Goal: Task Accomplishment & Management: Manage account settings

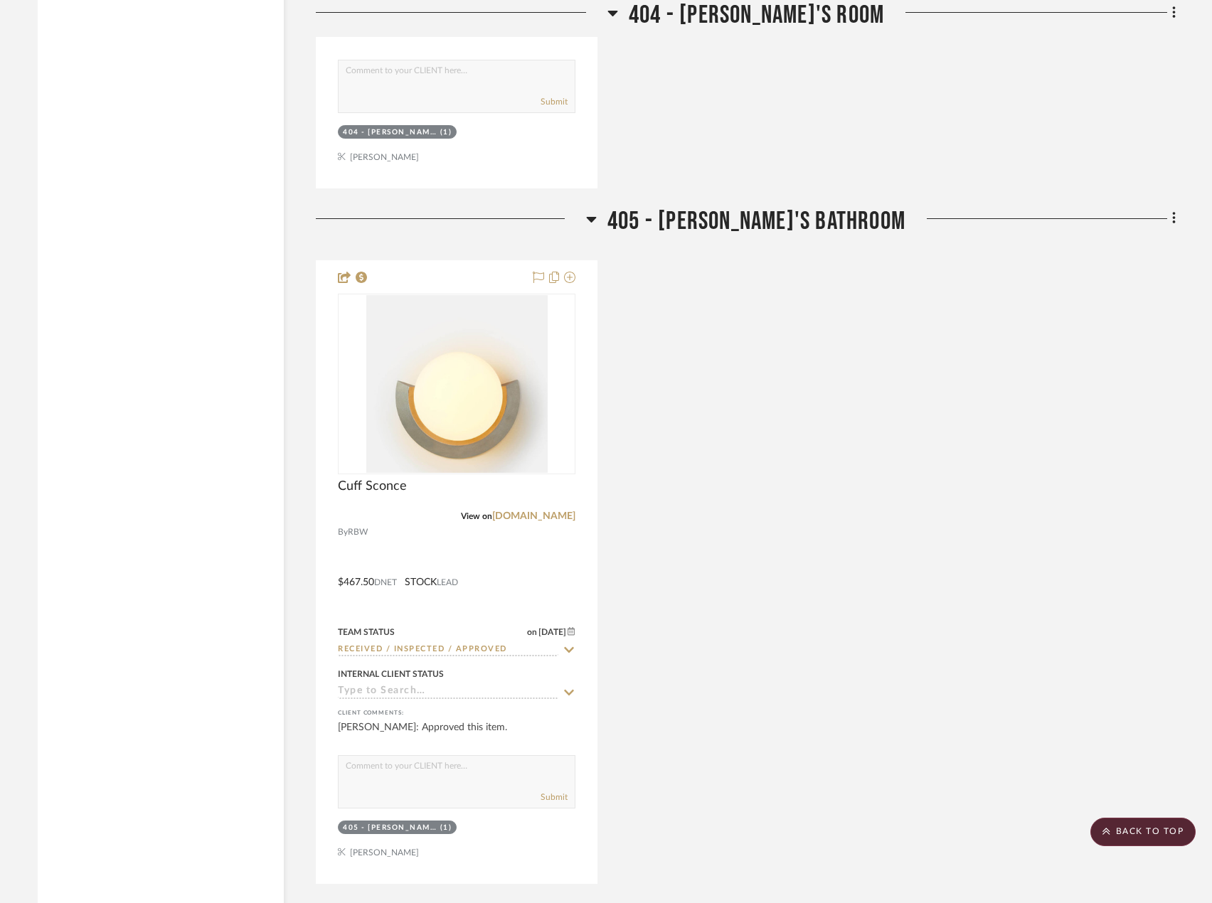
scroll to position [16633, 0]
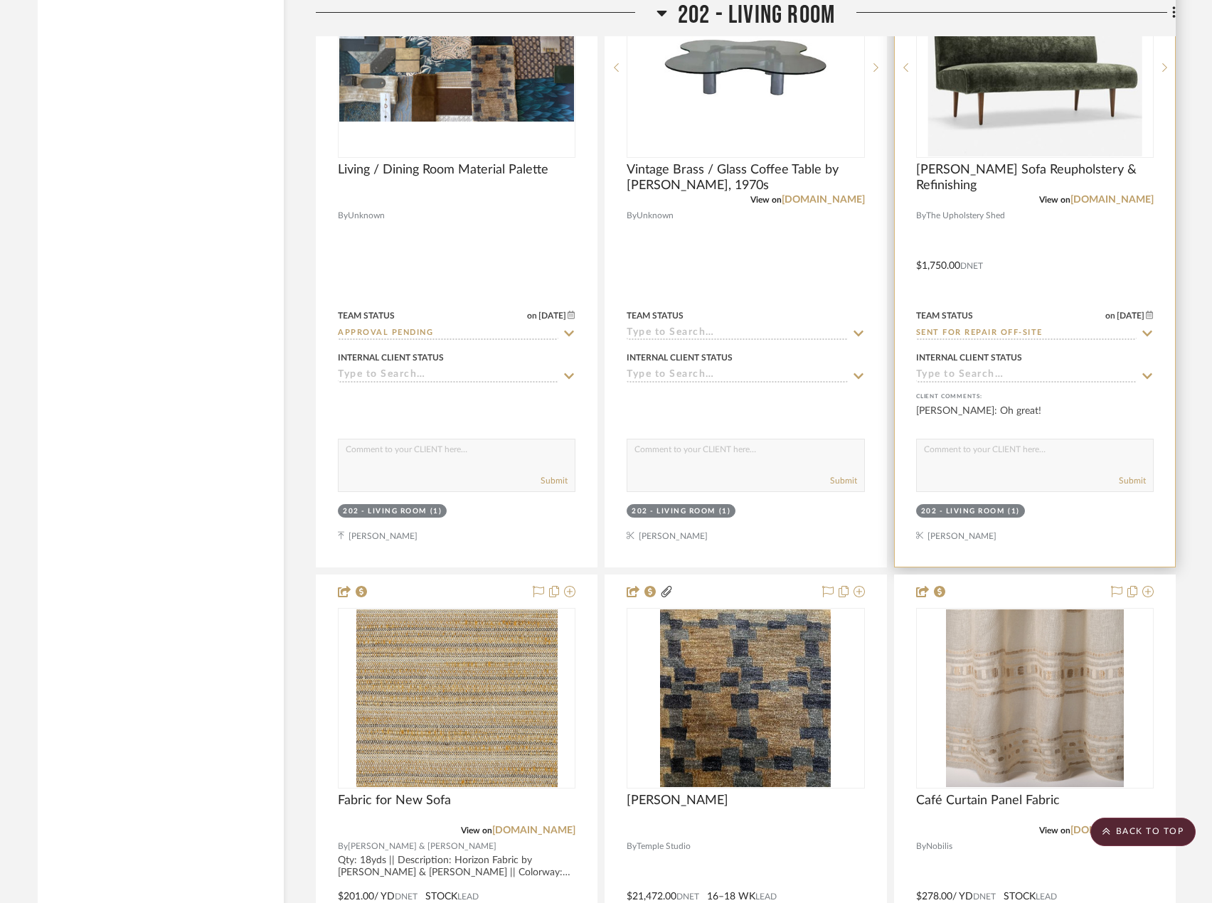
scroll to position [15866, 0]
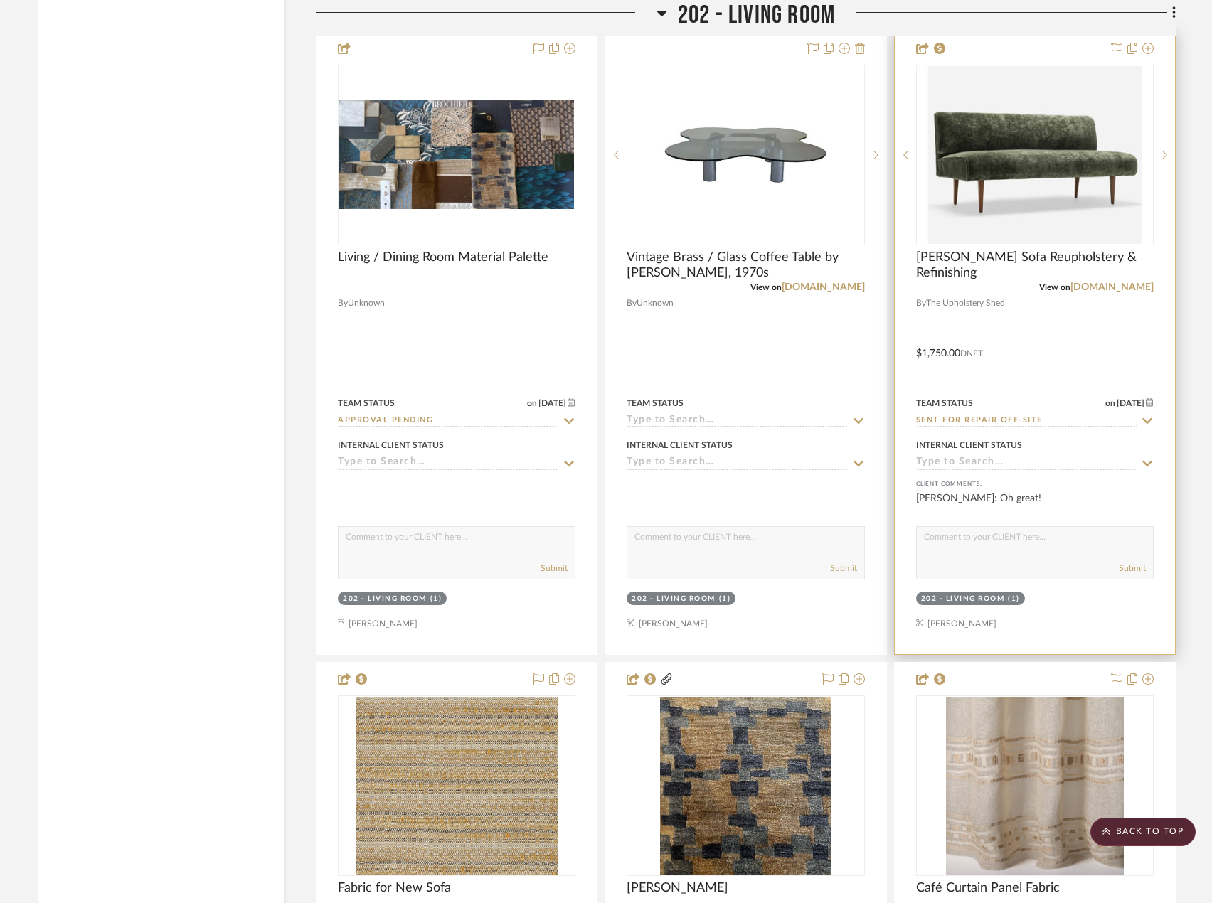
click at [1063, 353] on div at bounding box center [1035, 343] width 280 height 622
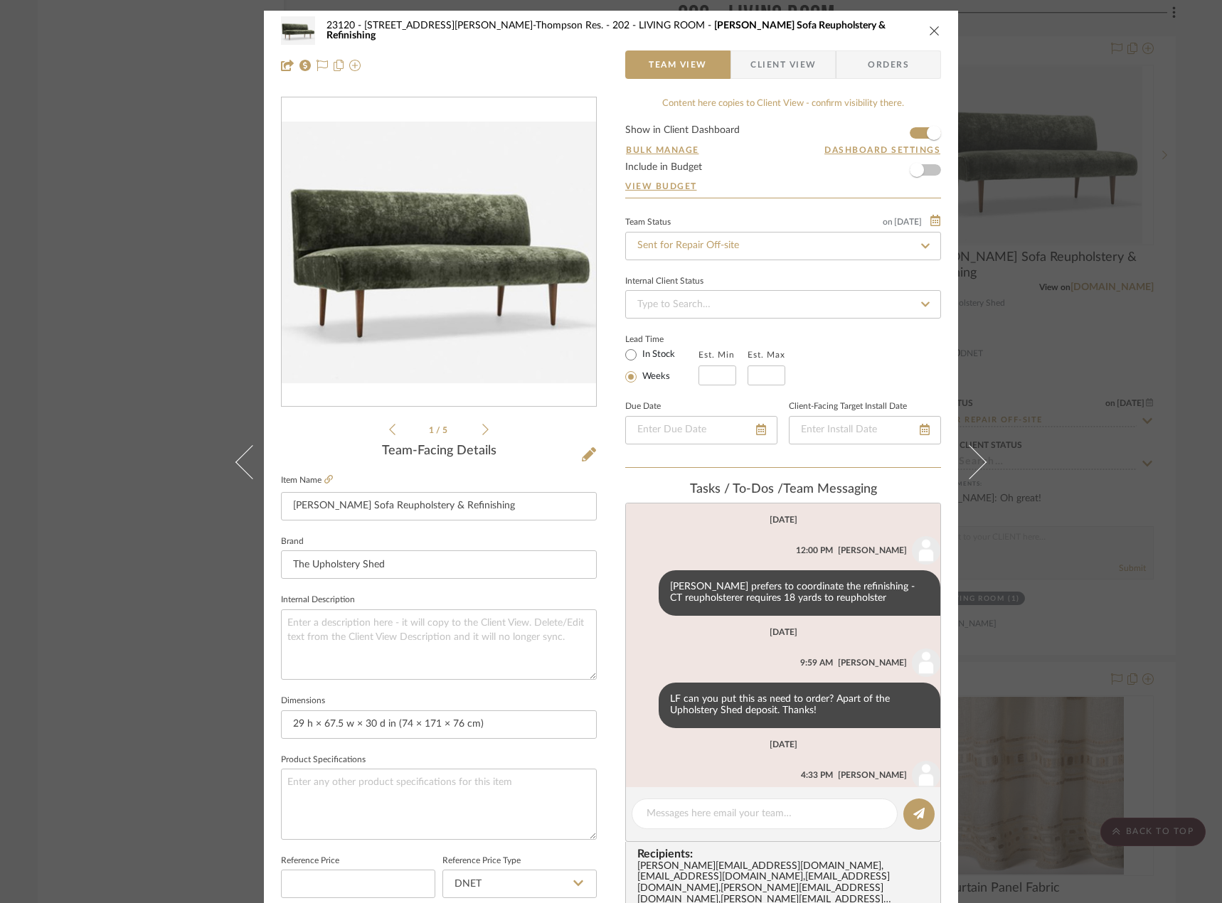
scroll to position [171, 0]
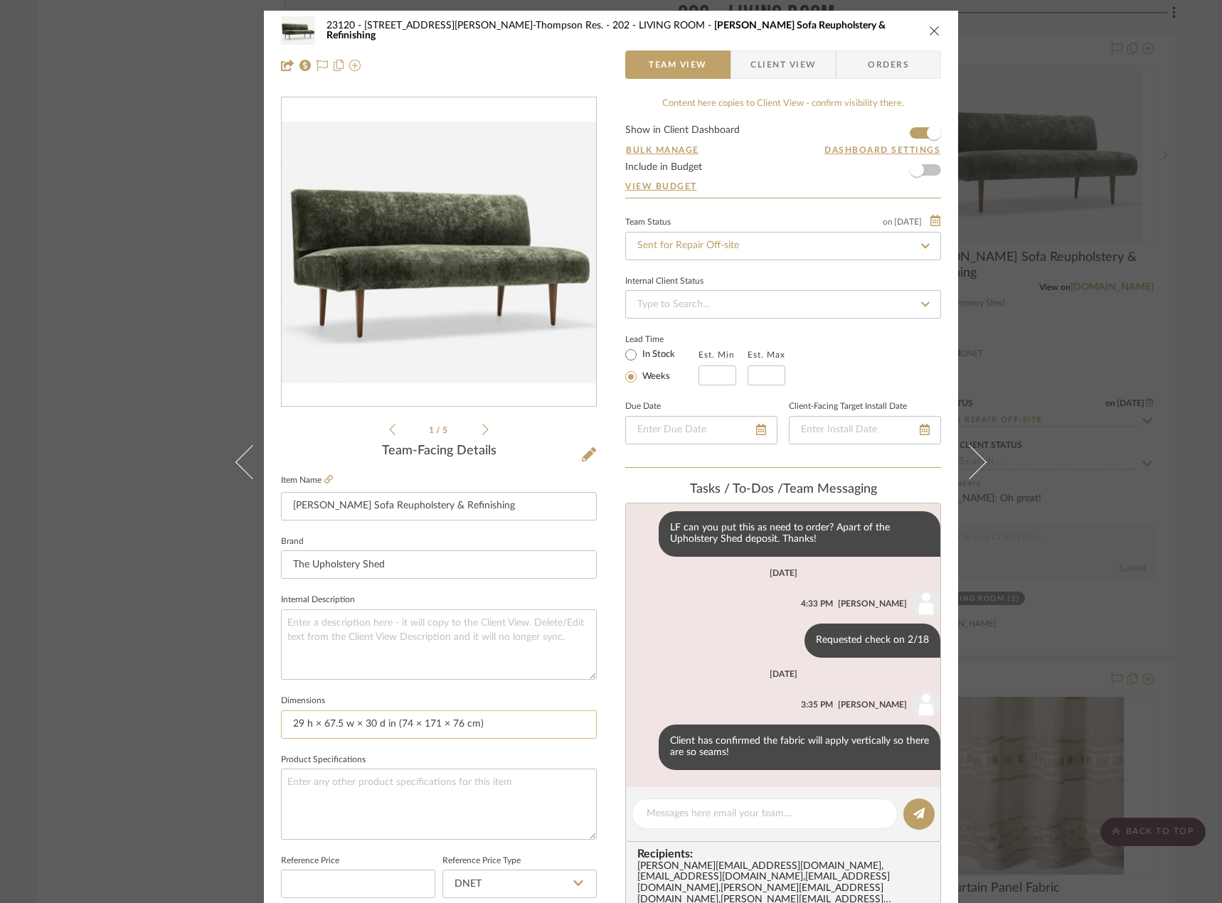
click at [397, 730] on input "29 h × 67.5 w × 30 d in (74 × 171 × 76 cm)" at bounding box center [439, 724] width 316 height 28
drag, startPoint x: 397, startPoint y: 730, endPoint x: 453, endPoint y: 756, distance: 62.0
click at [397, 729] on input "29 h × 67.5 w × 30 d in (74 × 171 × 76 cm)" at bounding box center [439, 724] width 316 height 28
click at [385, 718] on input "29 h × 67.5 w × 30 d in (74 × 171 × 76 cm)" at bounding box center [439, 724] width 316 height 28
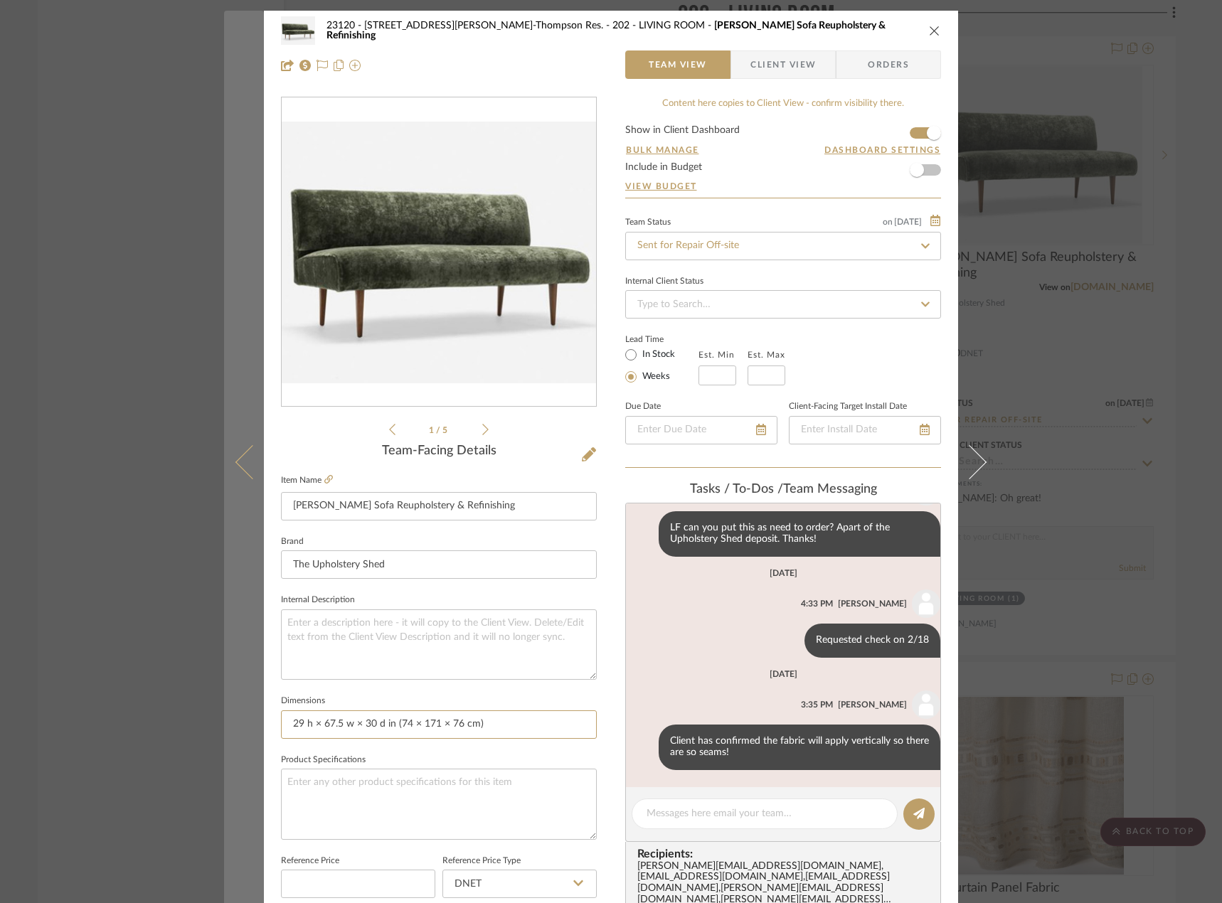
drag, startPoint x: 392, startPoint y: 726, endPoint x: 250, endPoint y: 726, distance: 142.2
click at [250, 726] on mat-dialog-content "23120 - 239 Dean St, Unwin-Thompson Res. 202 - LIVING ROOM Tommi Parzinger Sofa…" at bounding box center [611, 678] width 774 height 1335
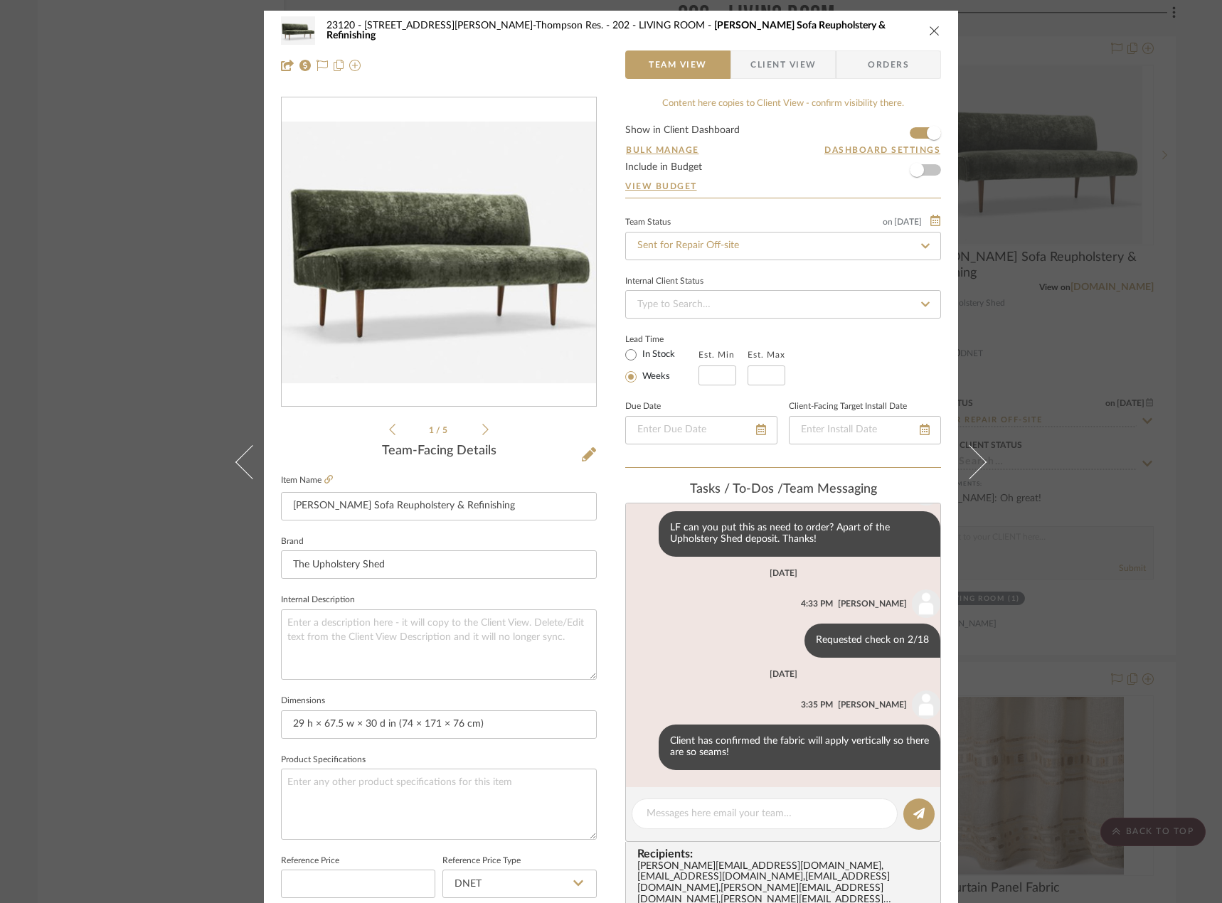
click at [192, 331] on div "23120 - 239 Dean St, Unwin-Thompson Res. 202 - LIVING ROOM Tommi Parzinger Sofa…" at bounding box center [611, 451] width 1222 height 903
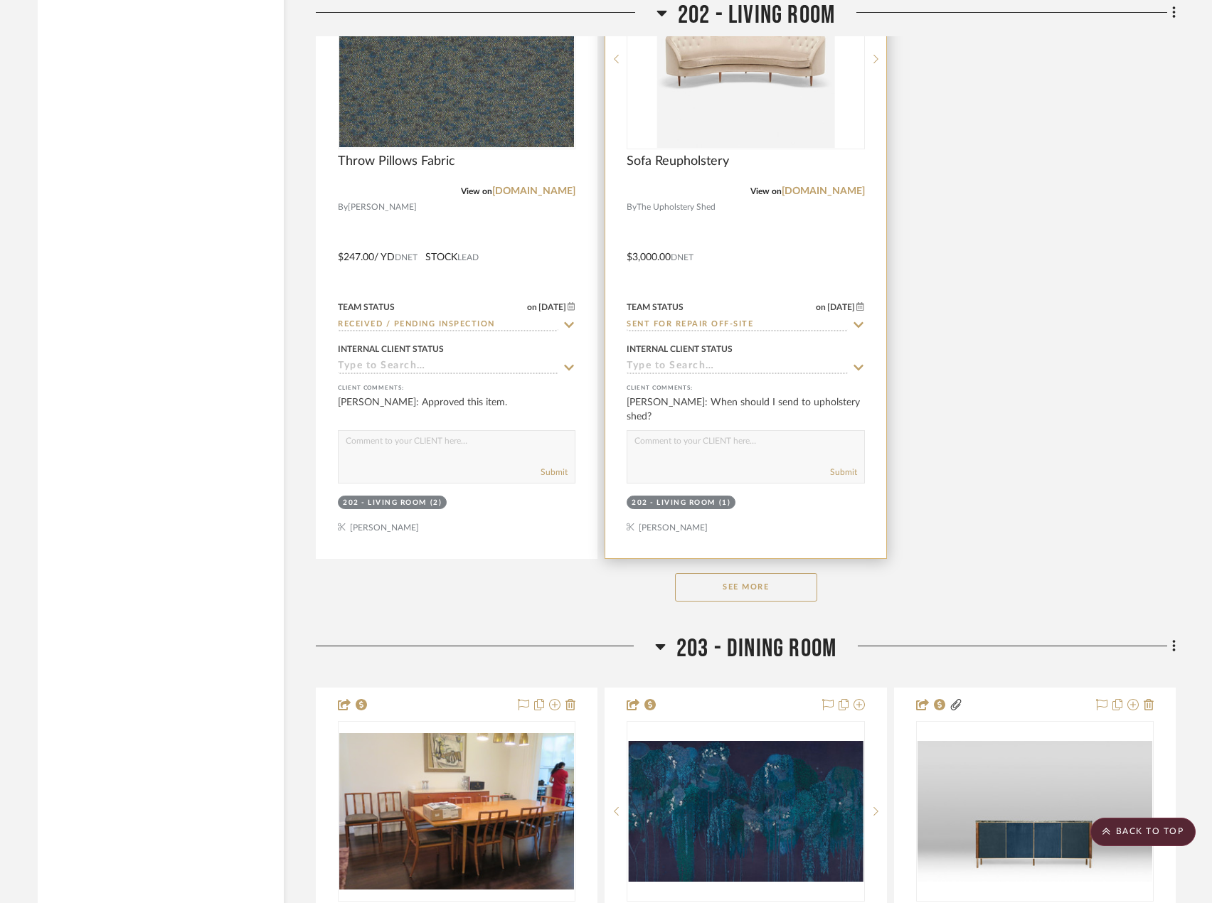
scroll to position [17075, 0]
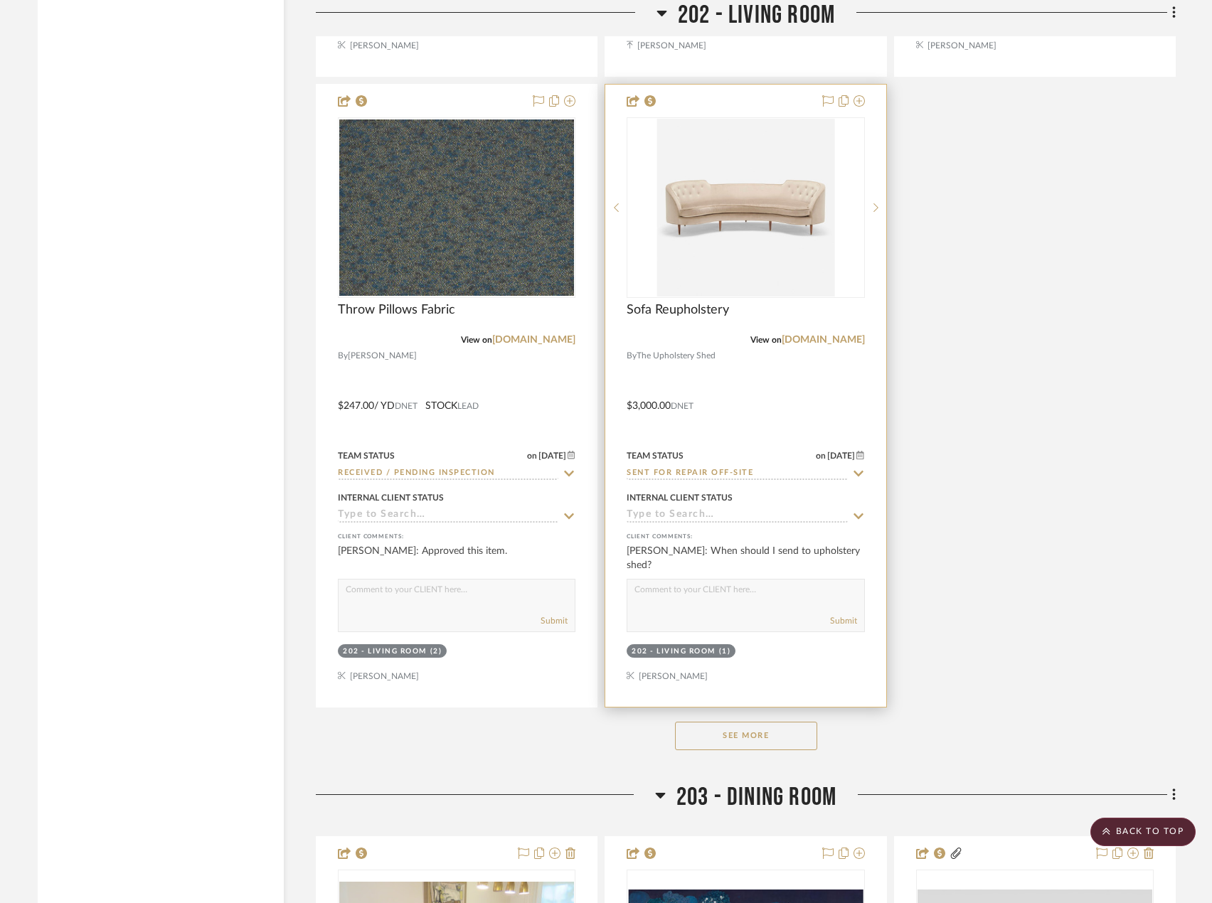
click at [833, 369] on div at bounding box center [745, 396] width 280 height 622
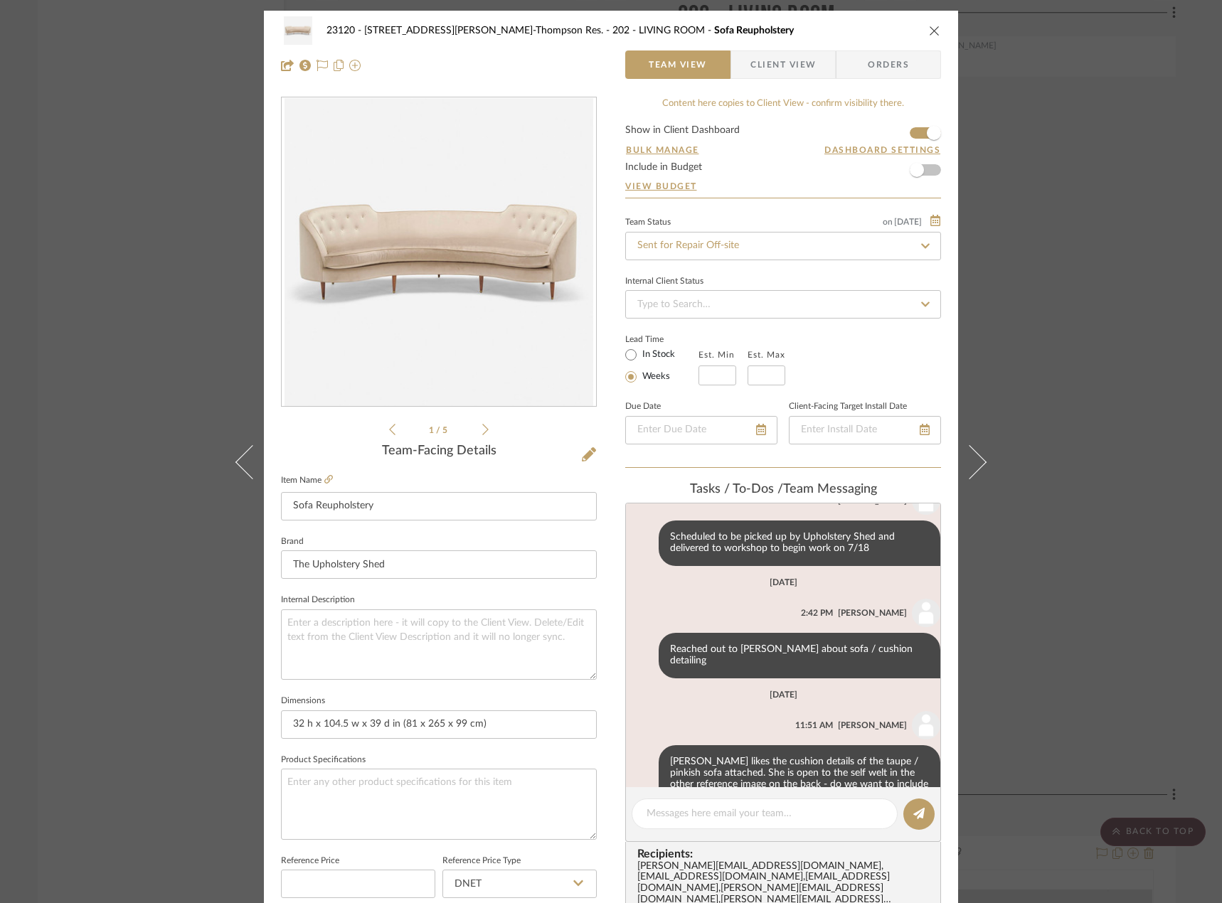
scroll to position [481, 0]
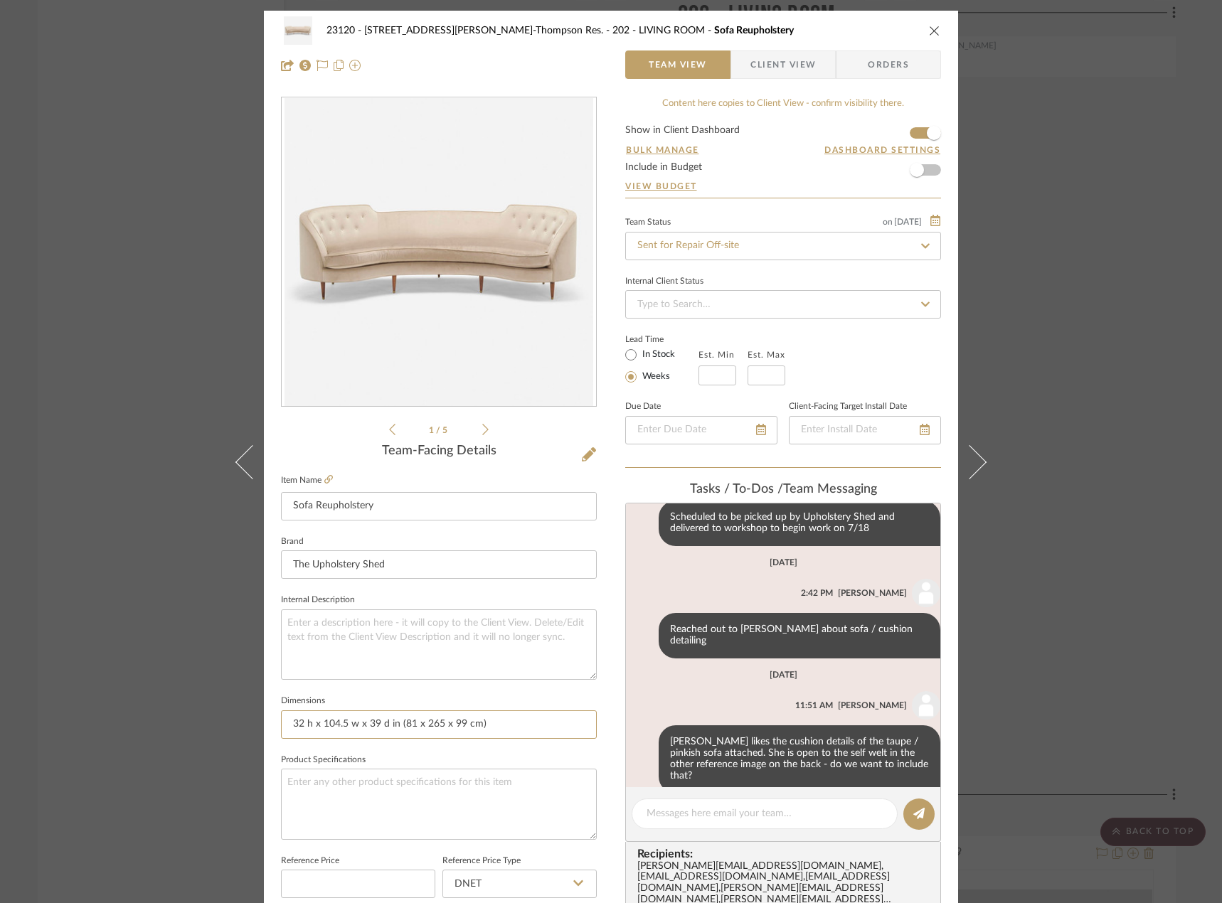
drag, startPoint x: 395, startPoint y: 726, endPoint x: 261, endPoint y: 725, distance: 133.7
click at [264, 725] on div "23120 - 239 Dean St, Unwin-Thompson Res. 202 - LIVING ROOM Sofa Reupholstery Te…" at bounding box center [611, 728] width 694 height 1434
click at [183, 331] on div "23120 - 239 Dean St, Unwin-Thompson Res. 202 - LIVING ROOM Sofa Reupholstery Te…" at bounding box center [611, 451] width 1222 height 903
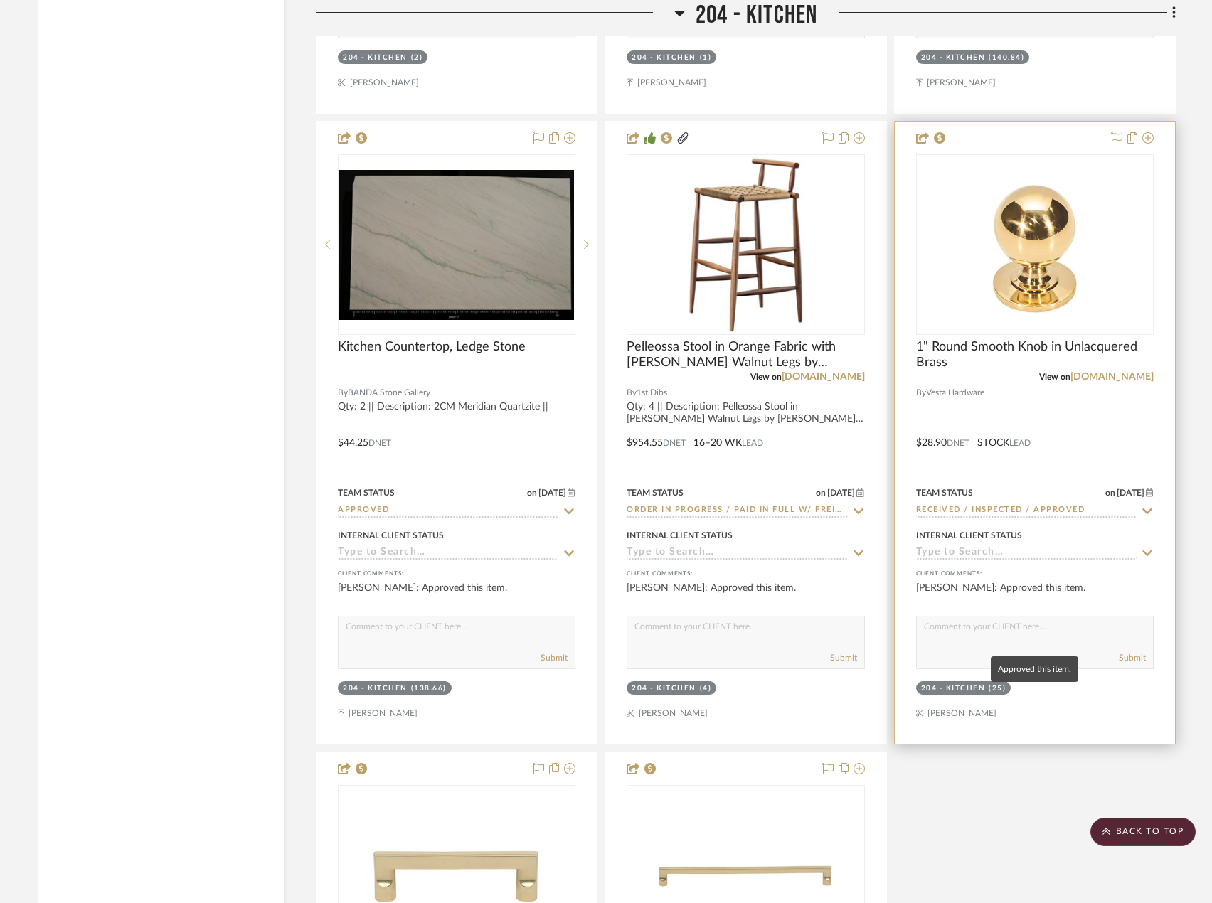
scroll to position [19706, 0]
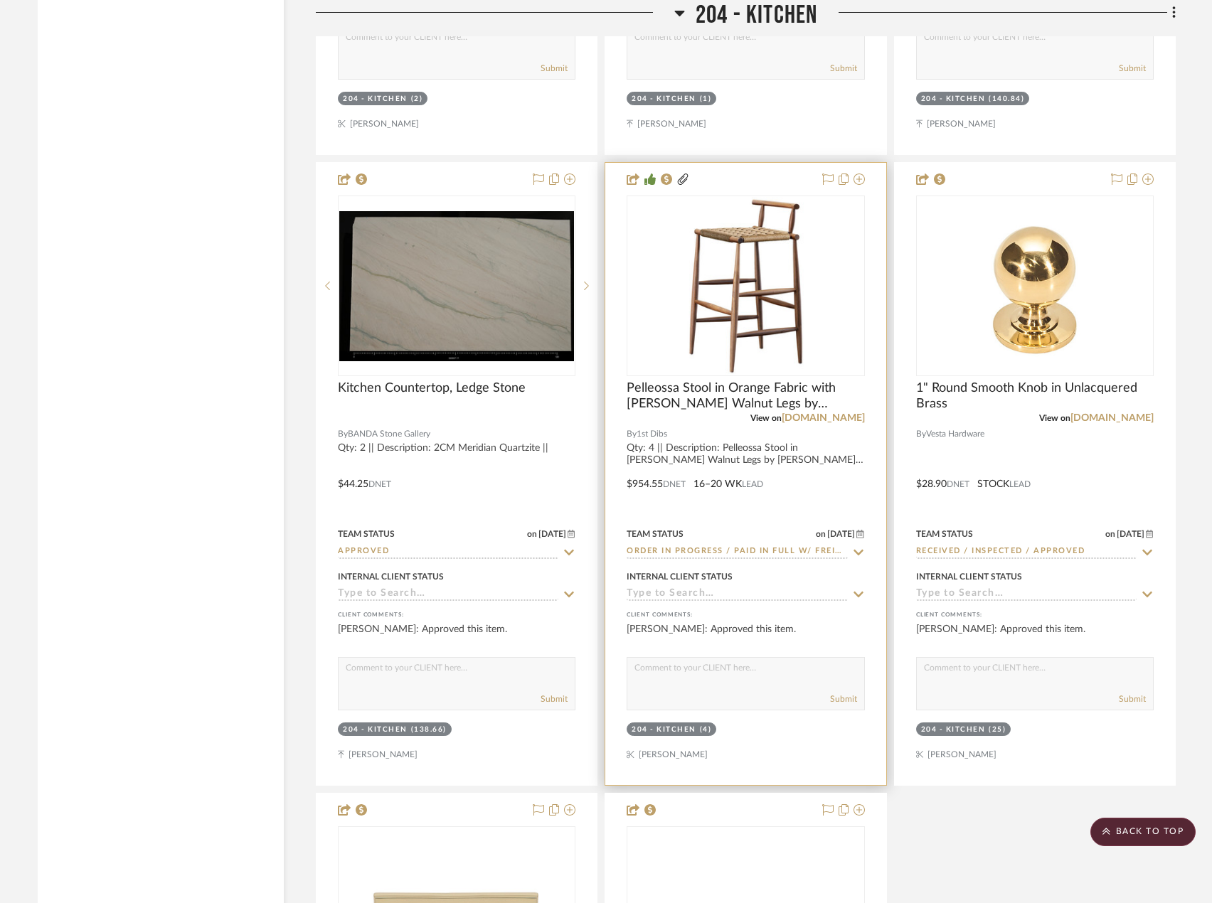
click at [745, 453] on div at bounding box center [745, 474] width 280 height 622
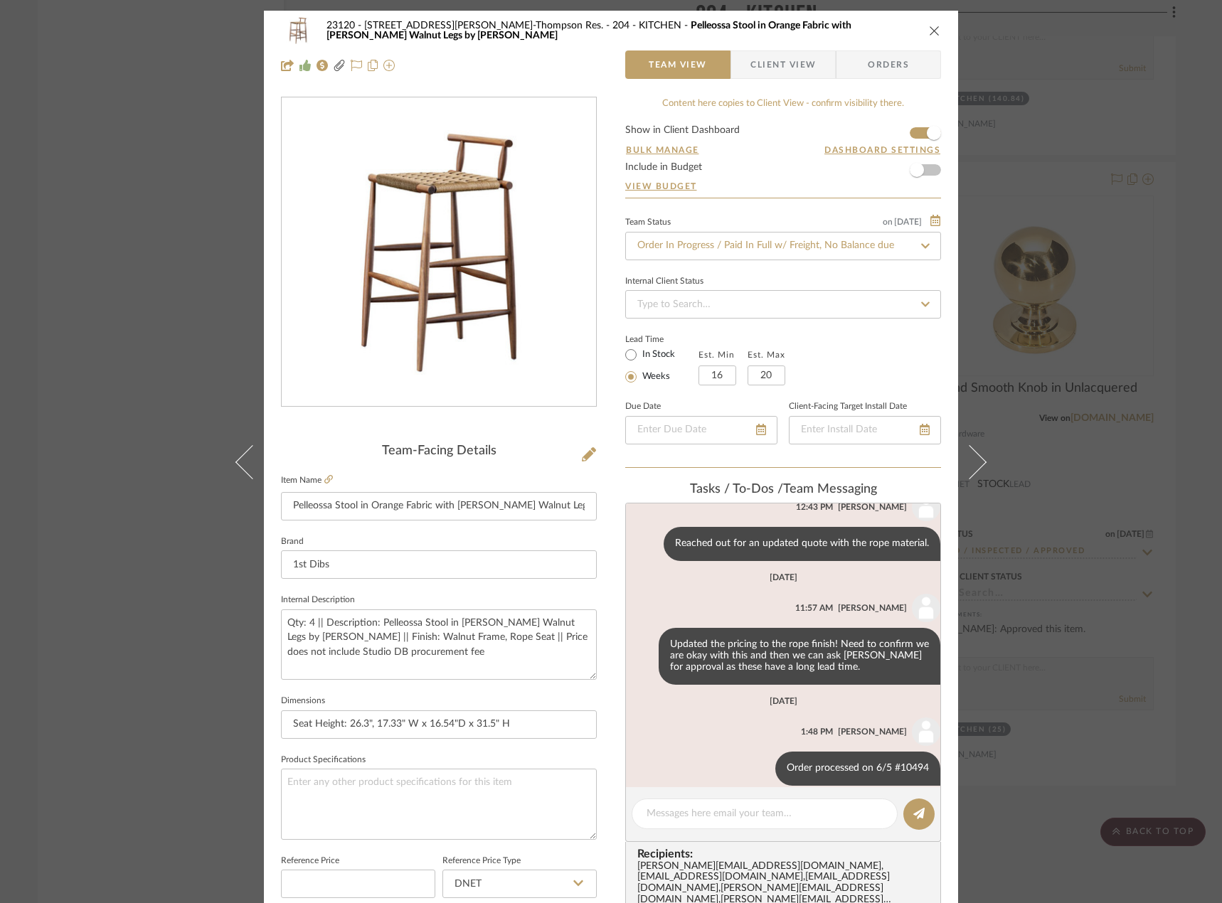
scroll to position [604, 0]
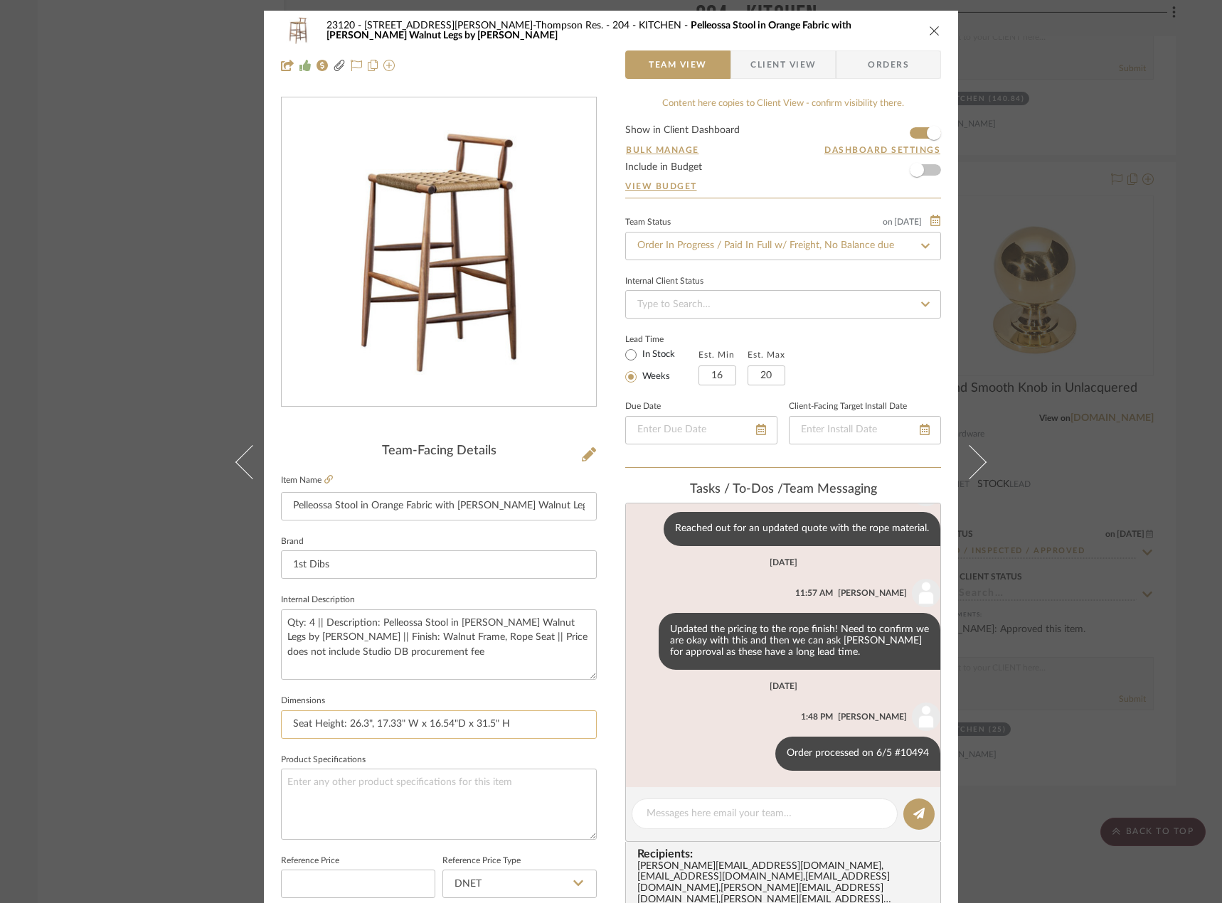
drag, startPoint x: 530, startPoint y: 730, endPoint x: 370, endPoint y: 723, distance: 159.4
click at [370, 723] on input "Seat Height: 26.3", 17.33" W x 16.54"D x 31.5" H" at bounding box center [439, 724] width 316 height 28
click at [161, 351] on div "23120 - 239 Dean St, Unwin-Thompson Res. 204 - KITCHEN Pelleossa Stool in Orang…" at bounding box center [611, 451] width 1222 height 903
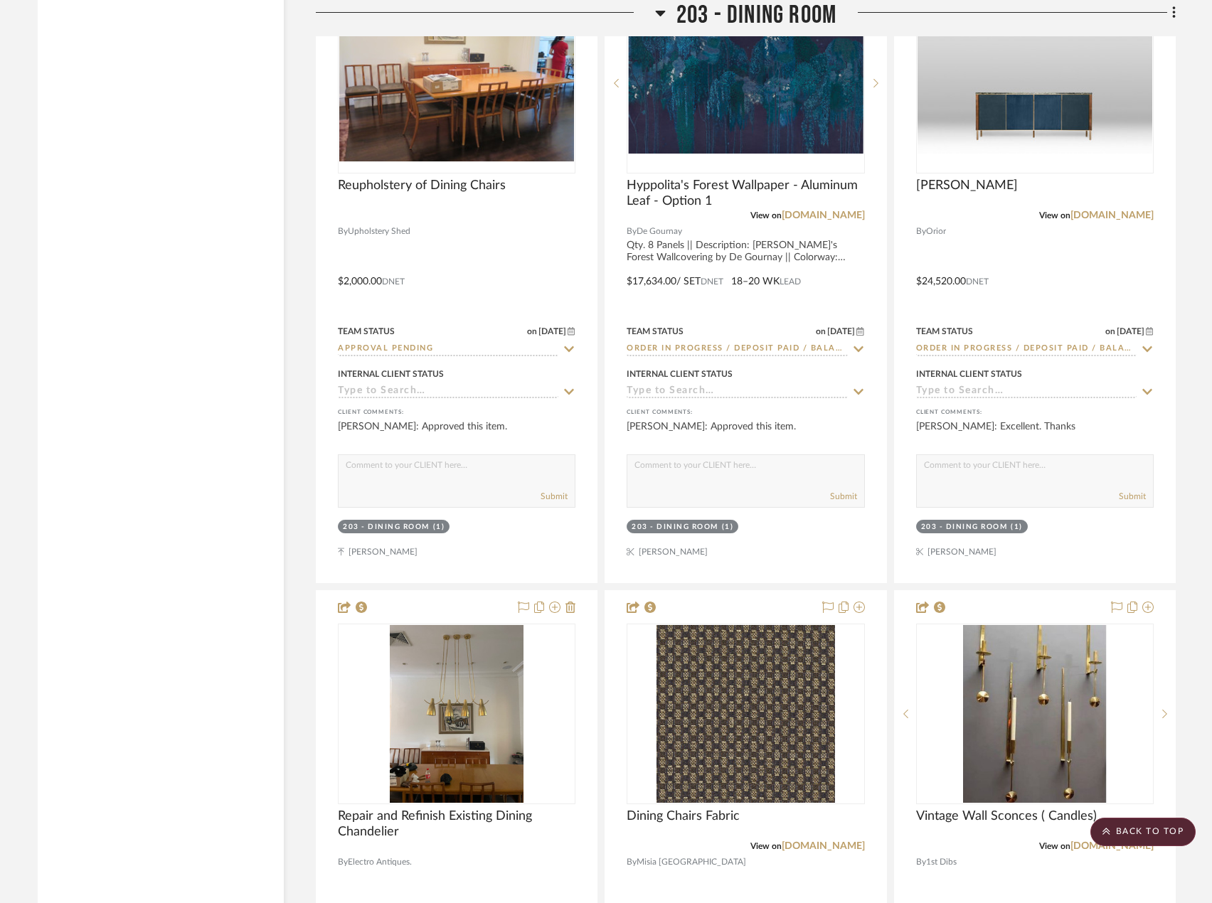
scroll to position [17558, 0]
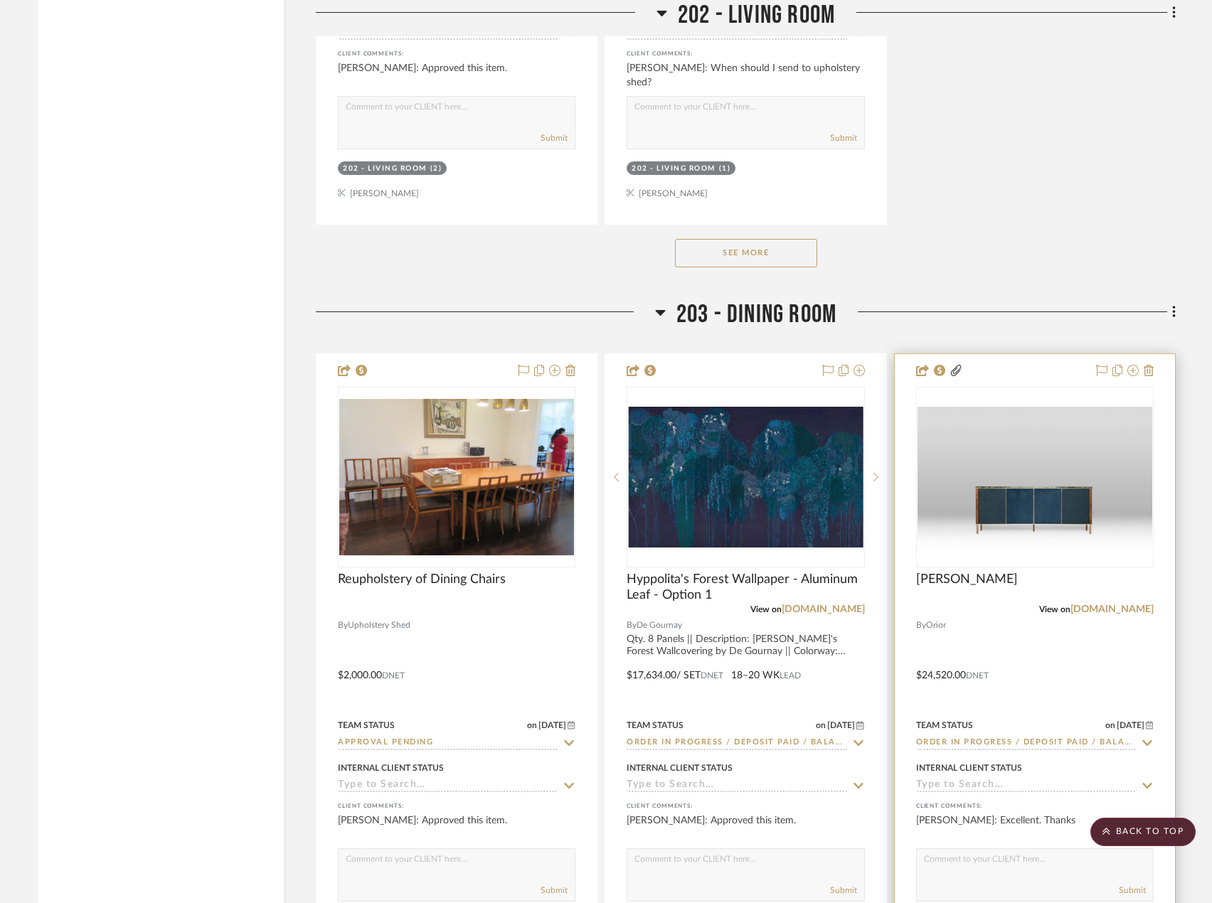
click at [1043, 682] on div at bounding box center [1035, 665] width 280 height 622
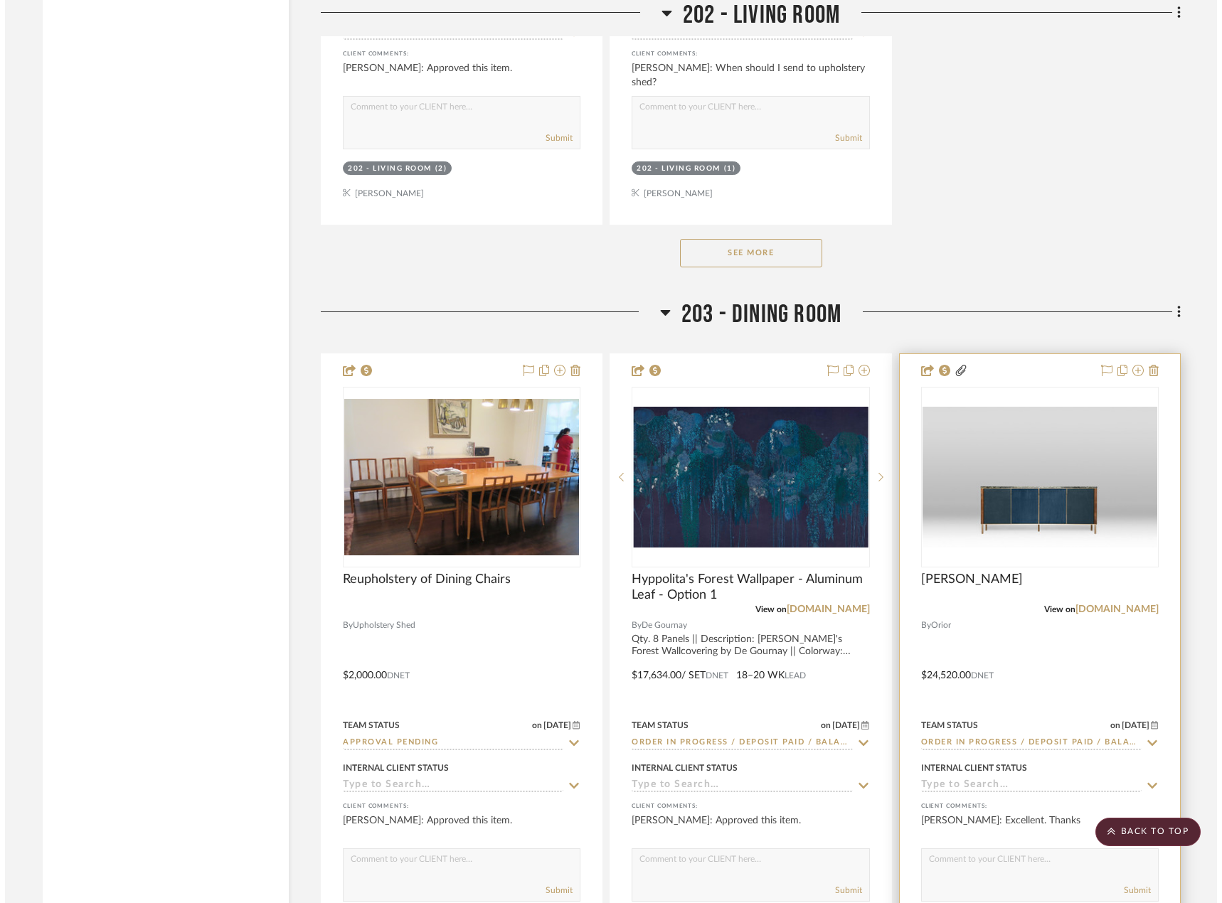
scroll to position [0, 0]
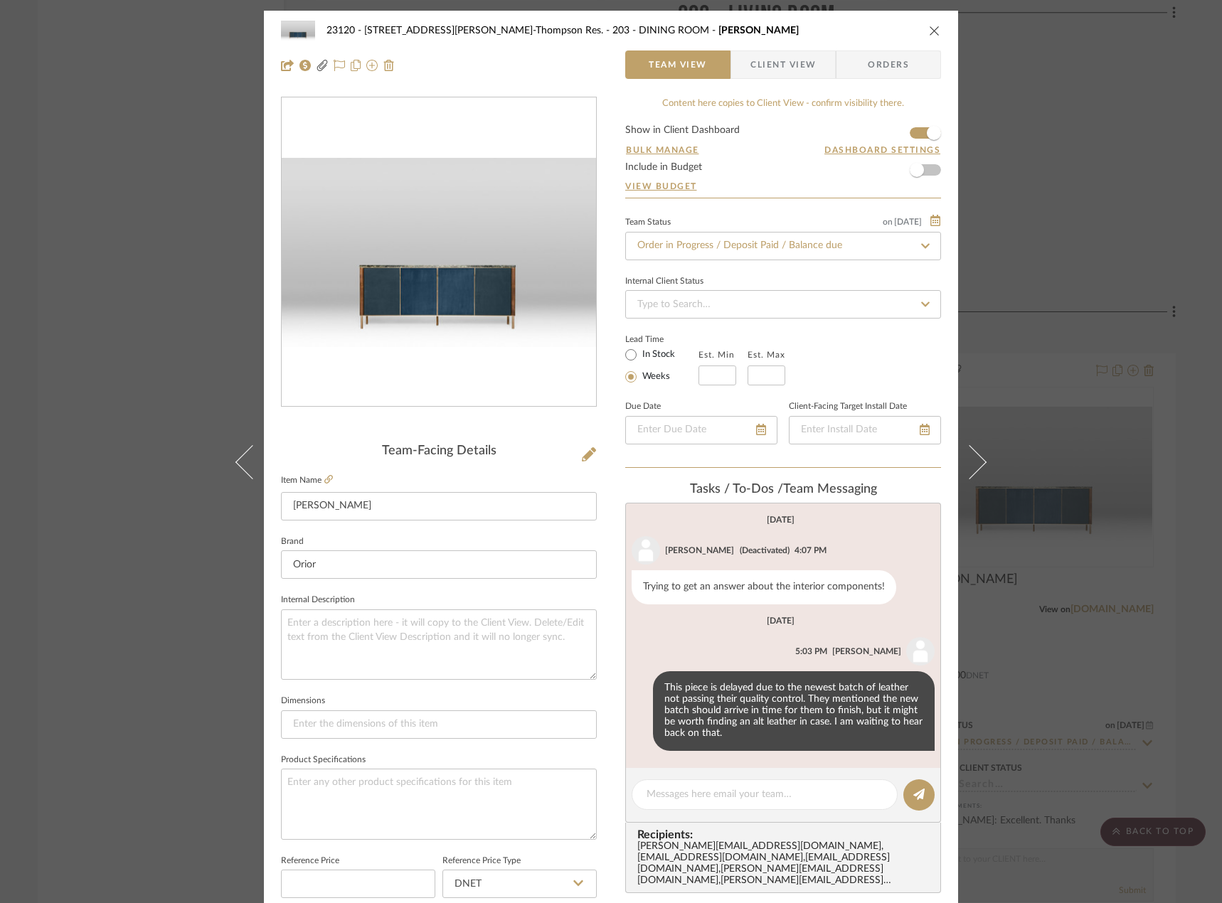
click at [750, 76] on span "Client View" at bounding box center [782, 64] width 65 height 28
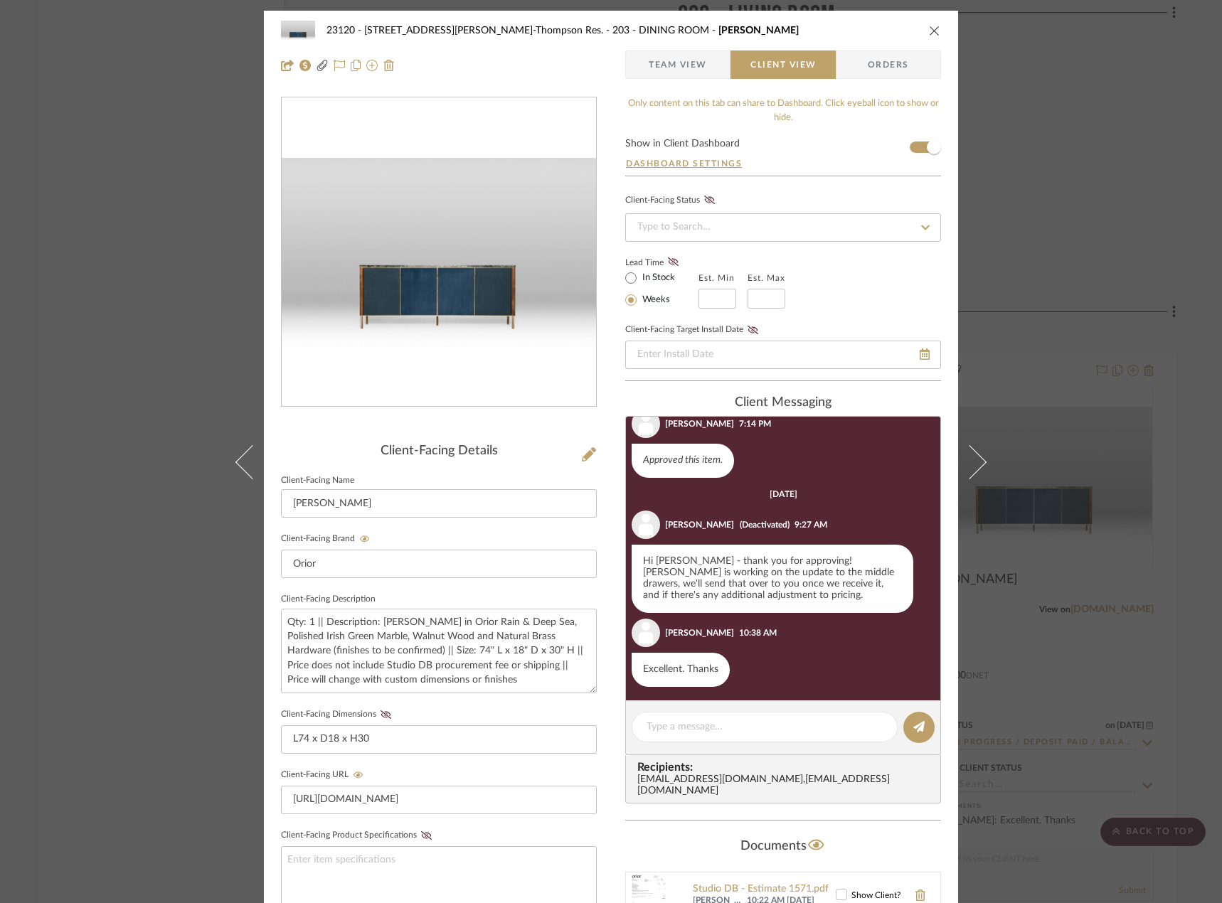
scroll to position [320, 0]
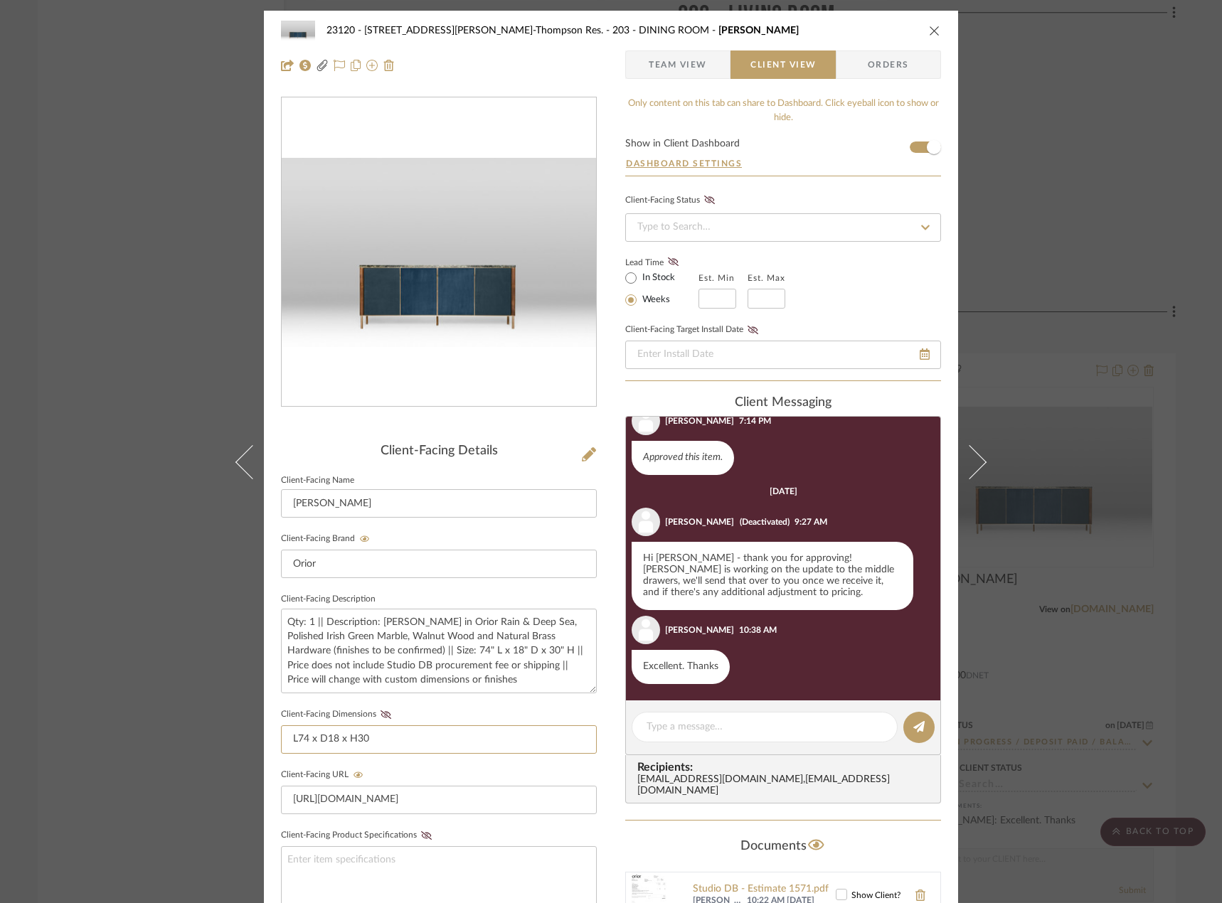
drag, startPoint x: 390, startPoint y: 739, endPoint x: 262, endPoint y: 737, distance: 128.7
click at [264, 737] on div "23120 - 239 Dean St, Unwin-Thompson Res. 203 - DINING ROOM Mara Credenza Team V…" at bounding box center [611, 603] width 694 height 1184
click at [113, 146] on div "23120 - 239 Dean St, Unwin-Thompson Res. 203 - DINING ROOM Mara Credenza Team V…" at bounding box center [611, 451] width 1222 height 903
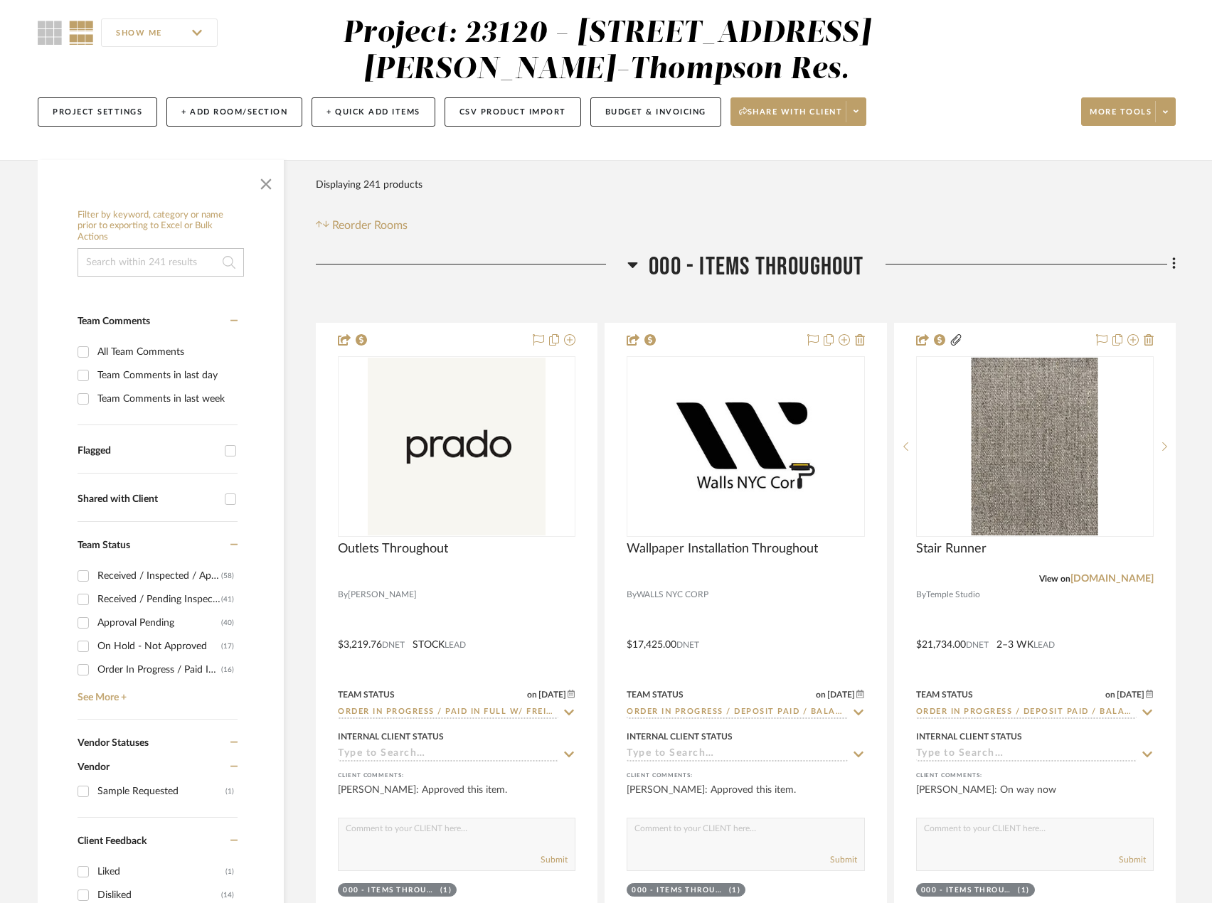
scroll to position [142, 0]
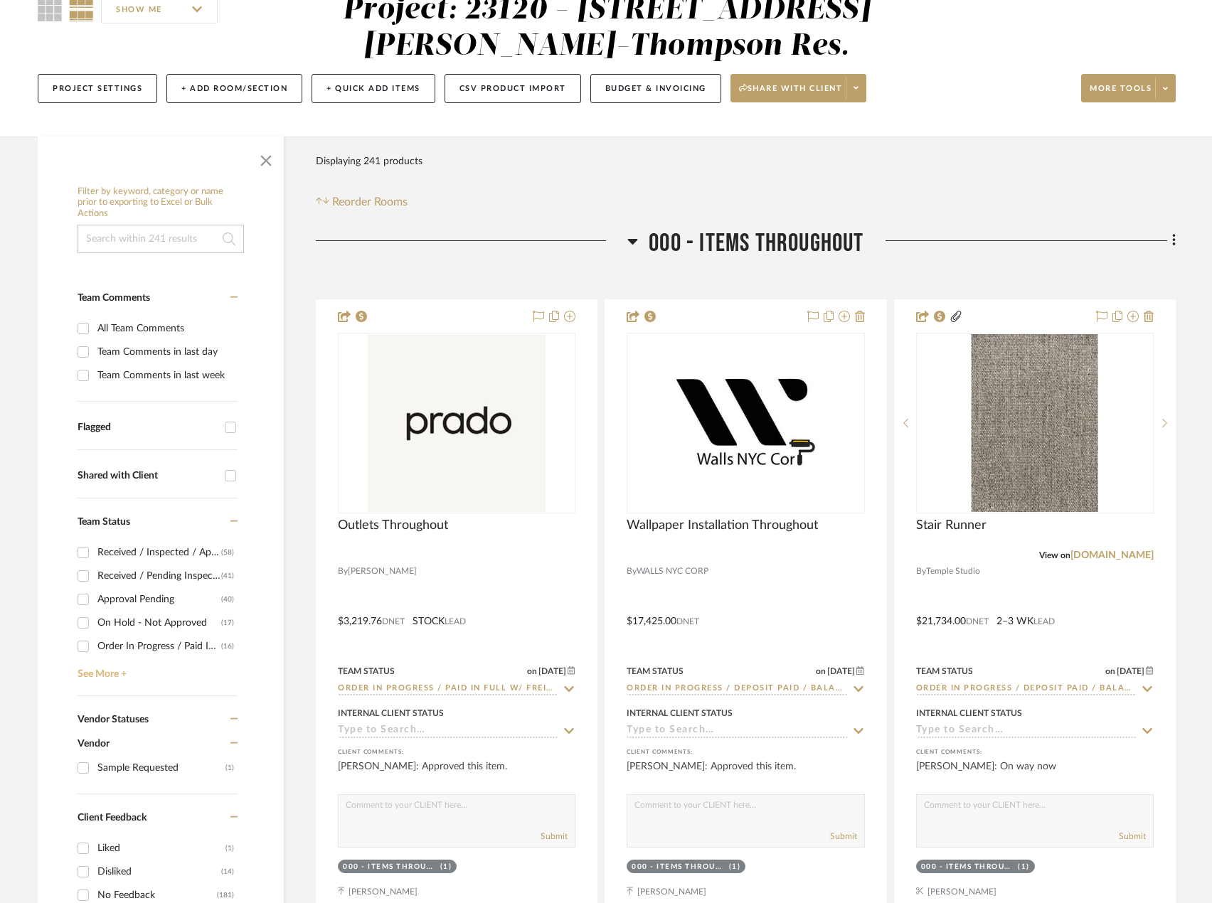
click at [98, 668] on link "See More +" at bounding box center [156, 669] width 164 height 23
click at [158, 649] on div "Order In Progress / Paid In Full w/ Freight, No Balance due" at bounding box center [159, 646] width 124 height 23
click at [95, 649] on input "Order In Progress / Paid In Full w/ Freight, No Balance due (16)" at bounding box center [83, 646] width 23 height 23
checkbox input "true"
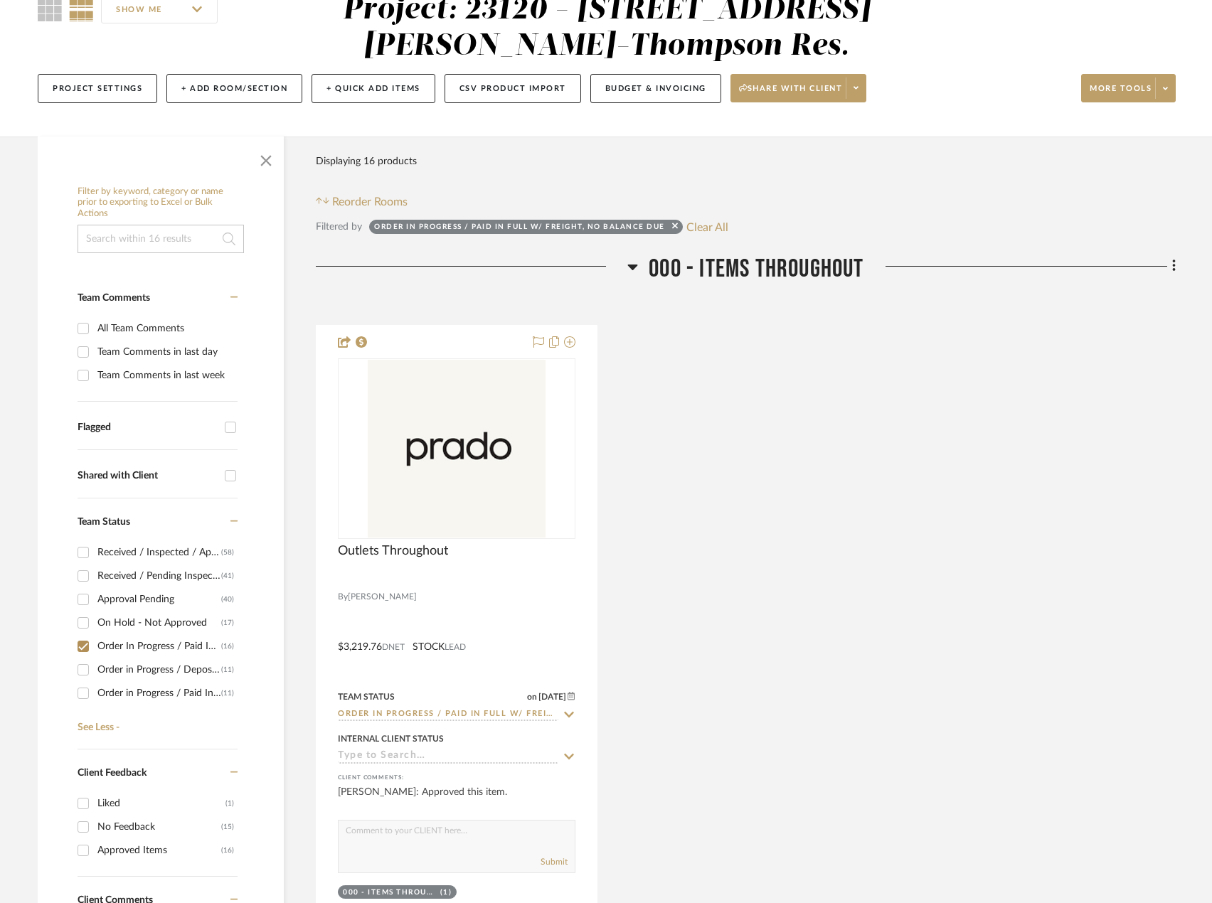
click at [146, 666] on div "Order in Progress / Deposit Paid / Balance due" at bounding box center [159, 669] width 124 height 23
click at [95, 666] on input "Order in Progress / Deposit Paid / Balance due (11)" at bounding box center [83, 669] width 23 height 23
checkbox input "true"
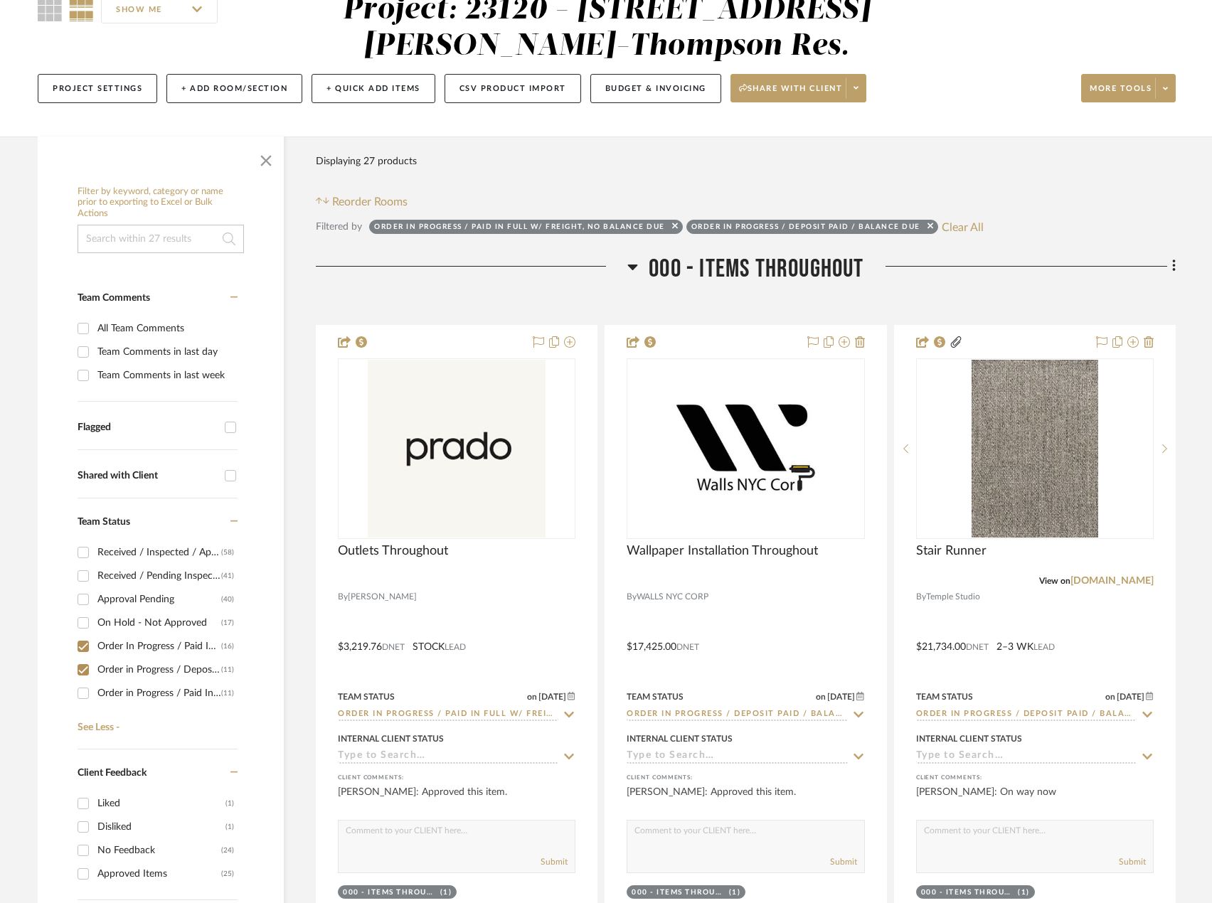
click at [140, 693] on div "Order in Progress / Paid In Full / Freight Due to Ship" at bounding box center [159, 693] width 124 height 23
click at [95, 693] on input "Order in Progress / Paid In Full / Freight Due to Ship (11)" at bounding box center [83, 693] width 23 height 23
checkbox input "true"
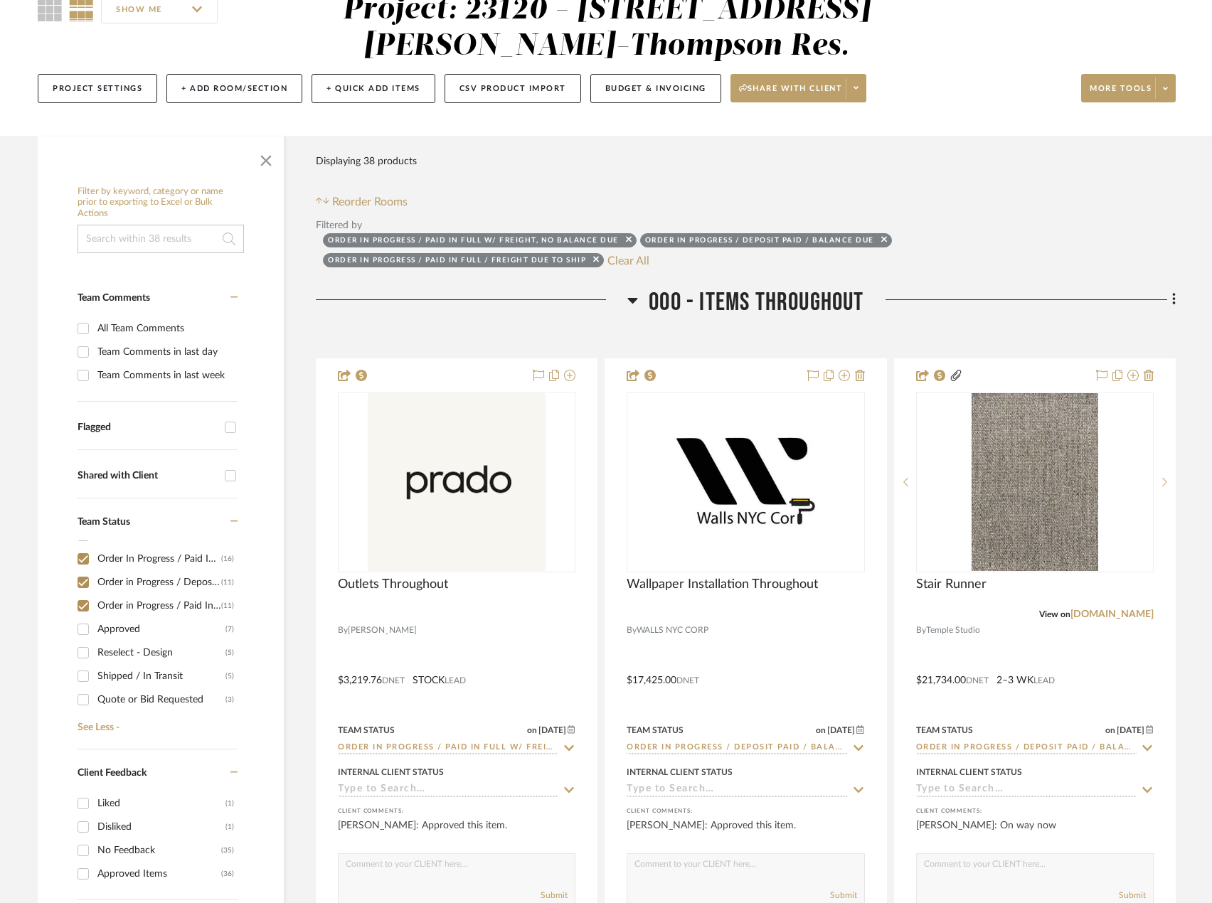
scroll to position [90, 0]
click at [119, 628] on div "Approved" at bounding box center [161, 626] width 128 height 23
click at [95, 628] on input "Approved (7)" at bounding box center [83, 626] width 23 height 23
checkbox input "true"
click at [86, 607] on input "Order in Progress / Paid In Full / Freight Due to Ship (11)" at bounding box center [83, 603] width 23 height 23
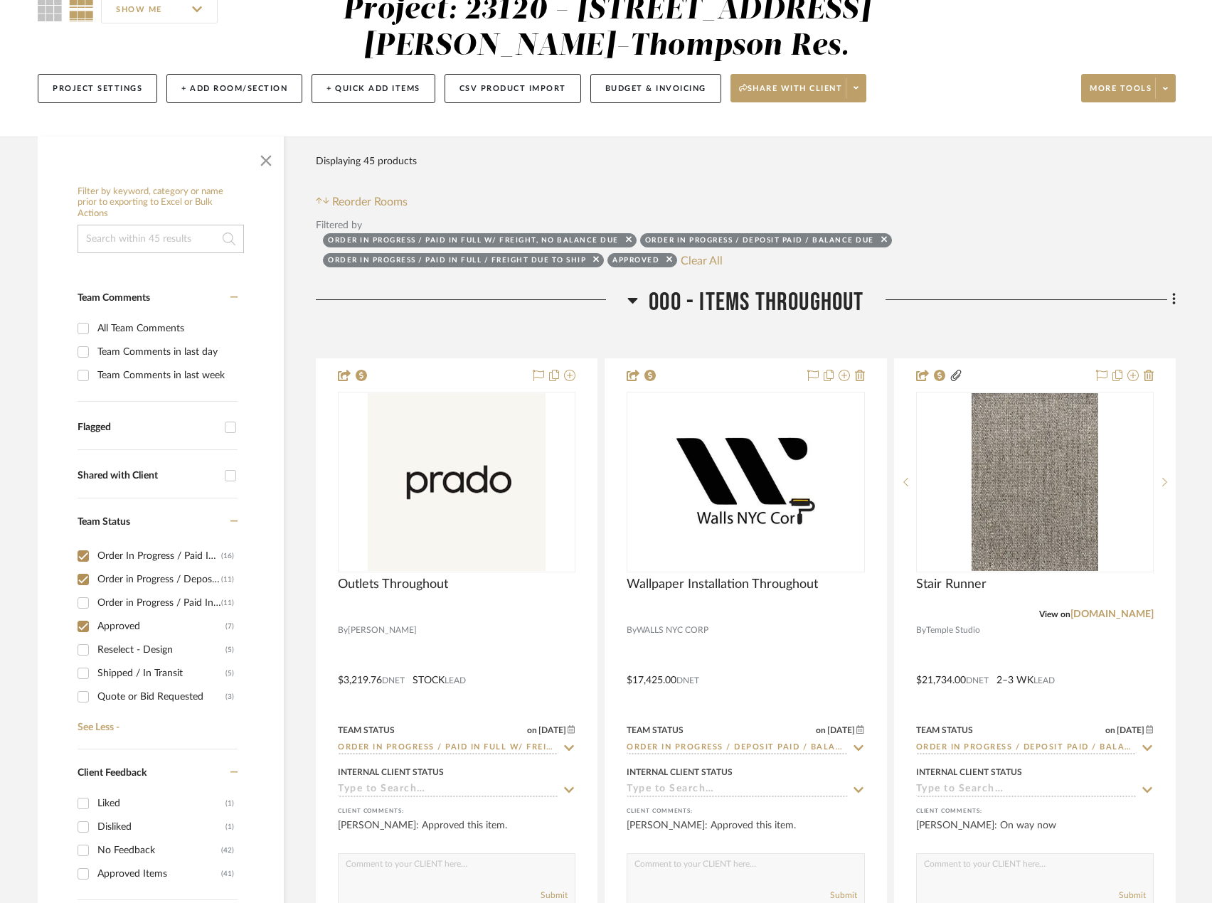
checkbox input "false"
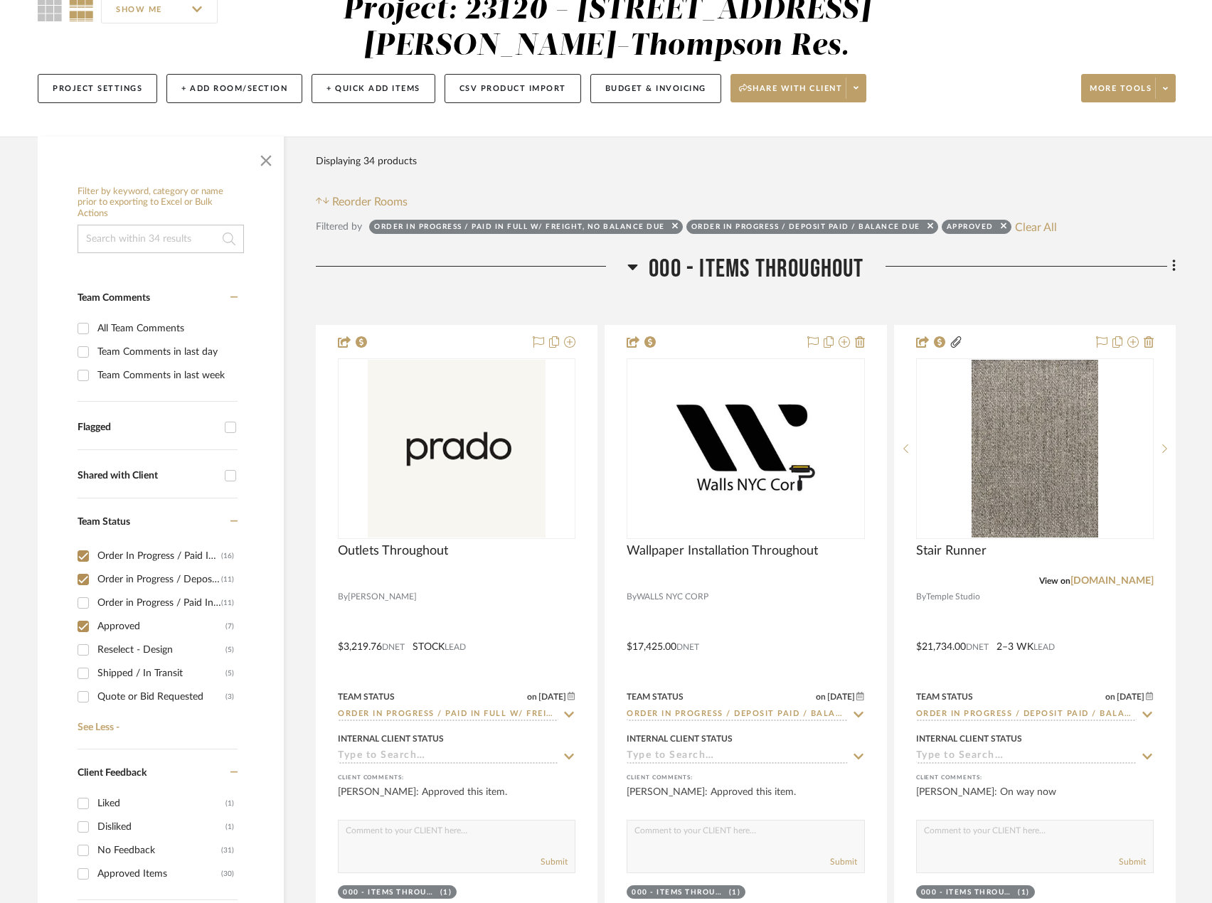
click at [80, 580] on input "Order in Progress / Deposit Paid / Balance due (11)" at bounding box center [83, 579] width 23 height 23
checkbox input "false"
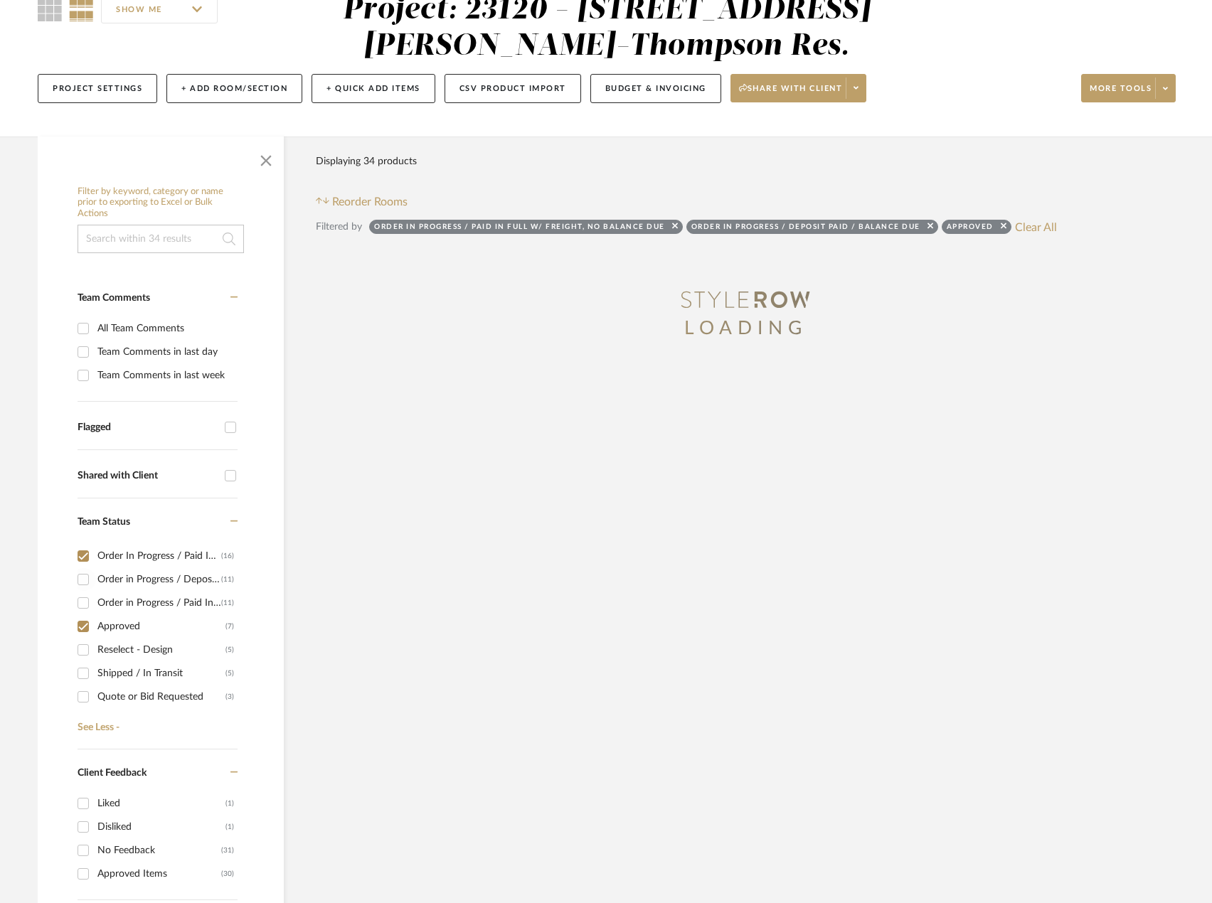
click at [80, 559] on input "Order In Progress / Paid In Full w/ Freight, No Balance due (16)" at bounding box center [83, 556] width 23 height 23
checkbox input "false"
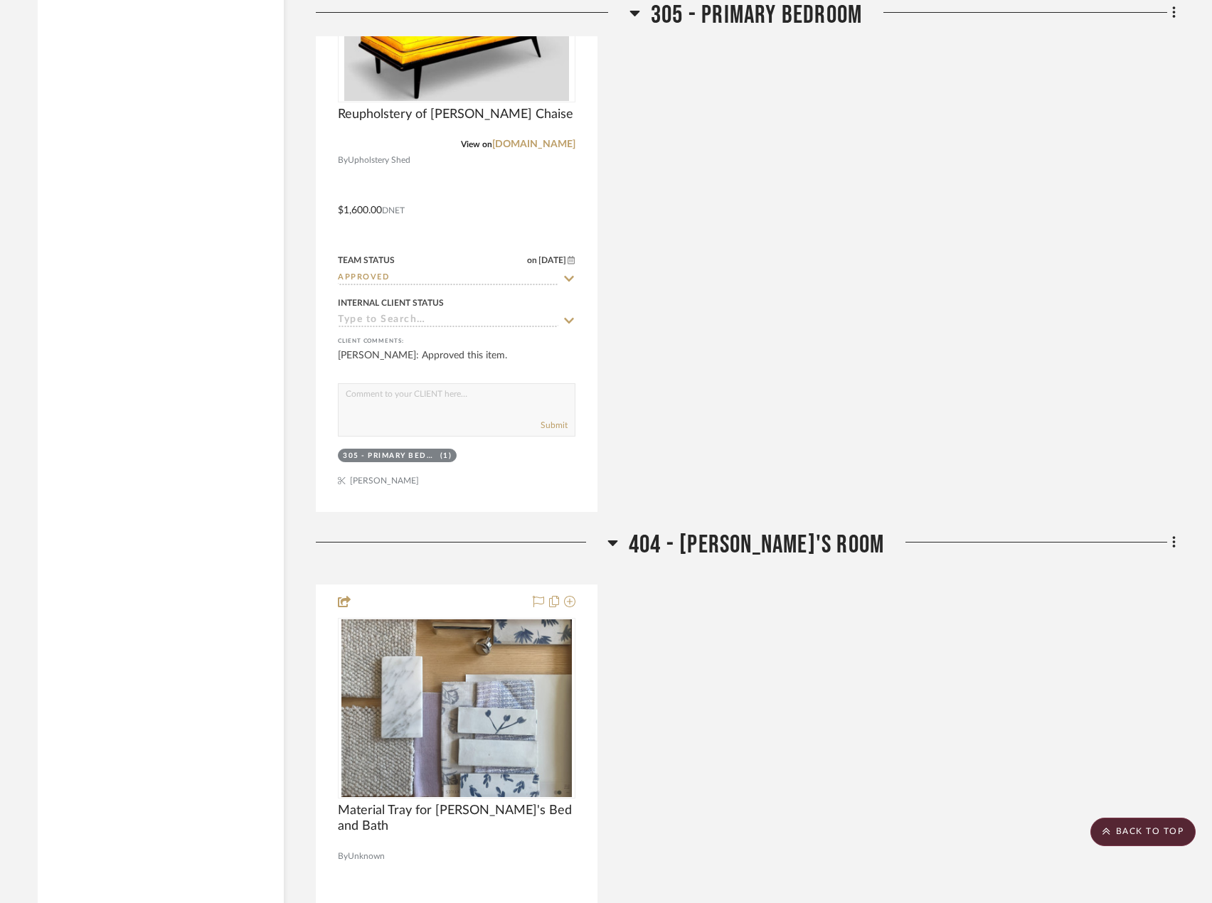
scroll to position [3129, 0]
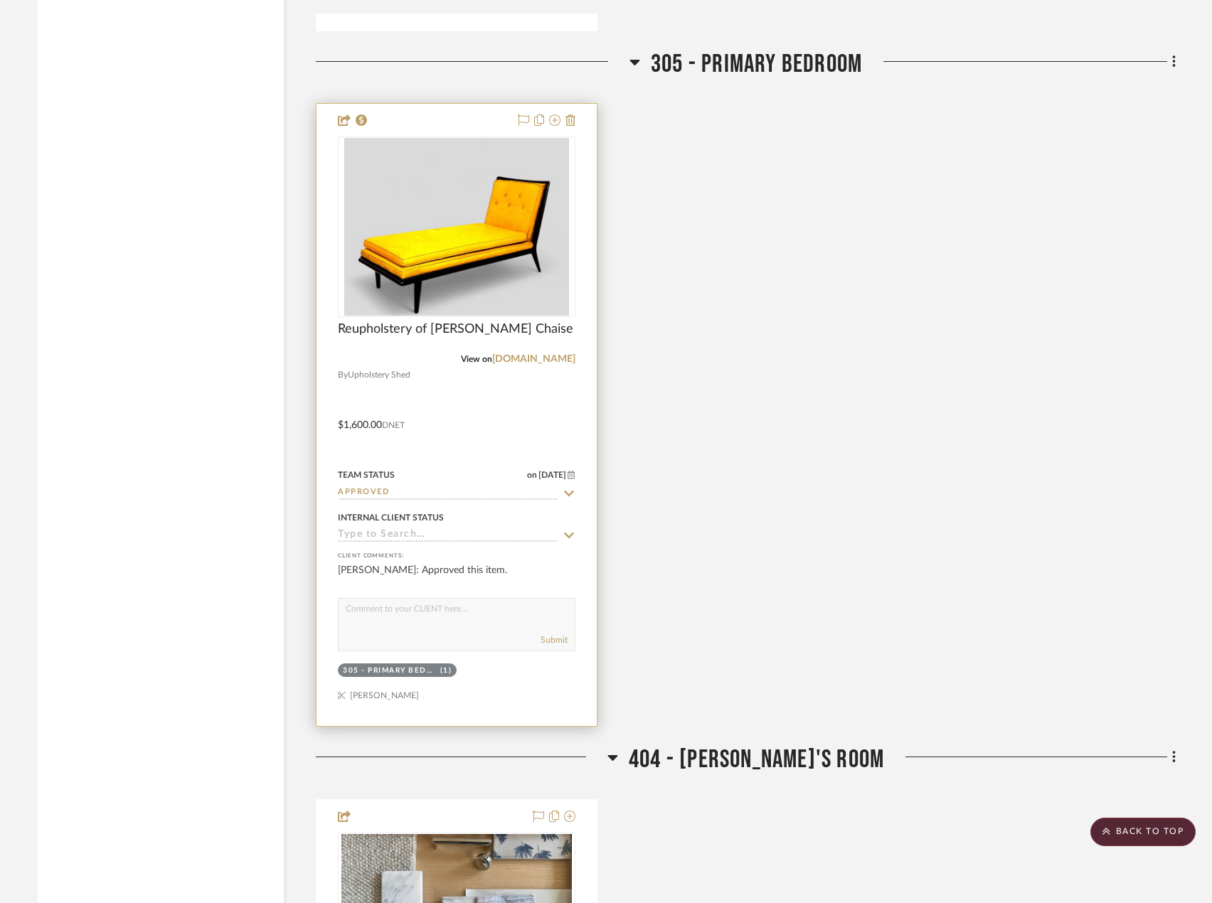
click at [503, 433] on div at bounding box center [456, 415] width 280 height 622
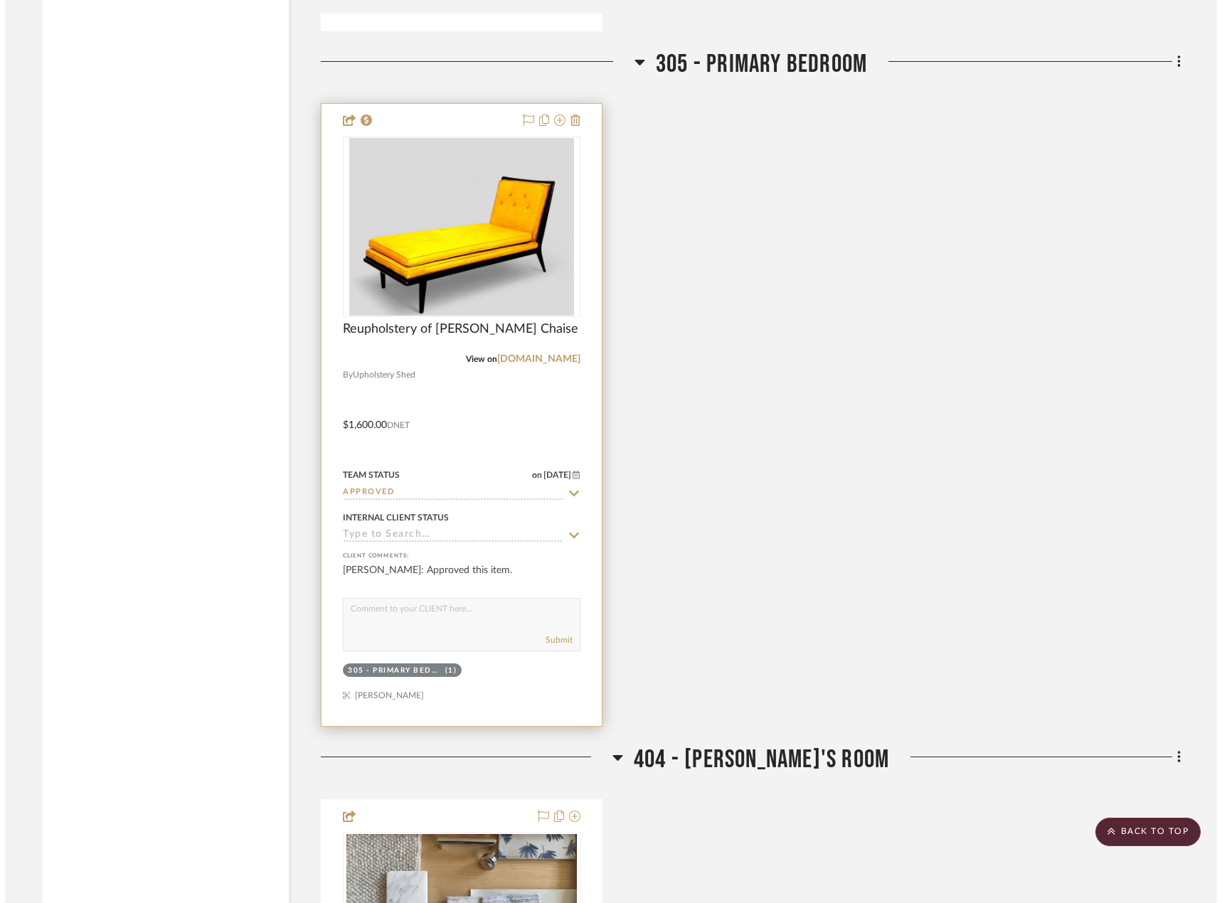
scroll to position [0, 0]
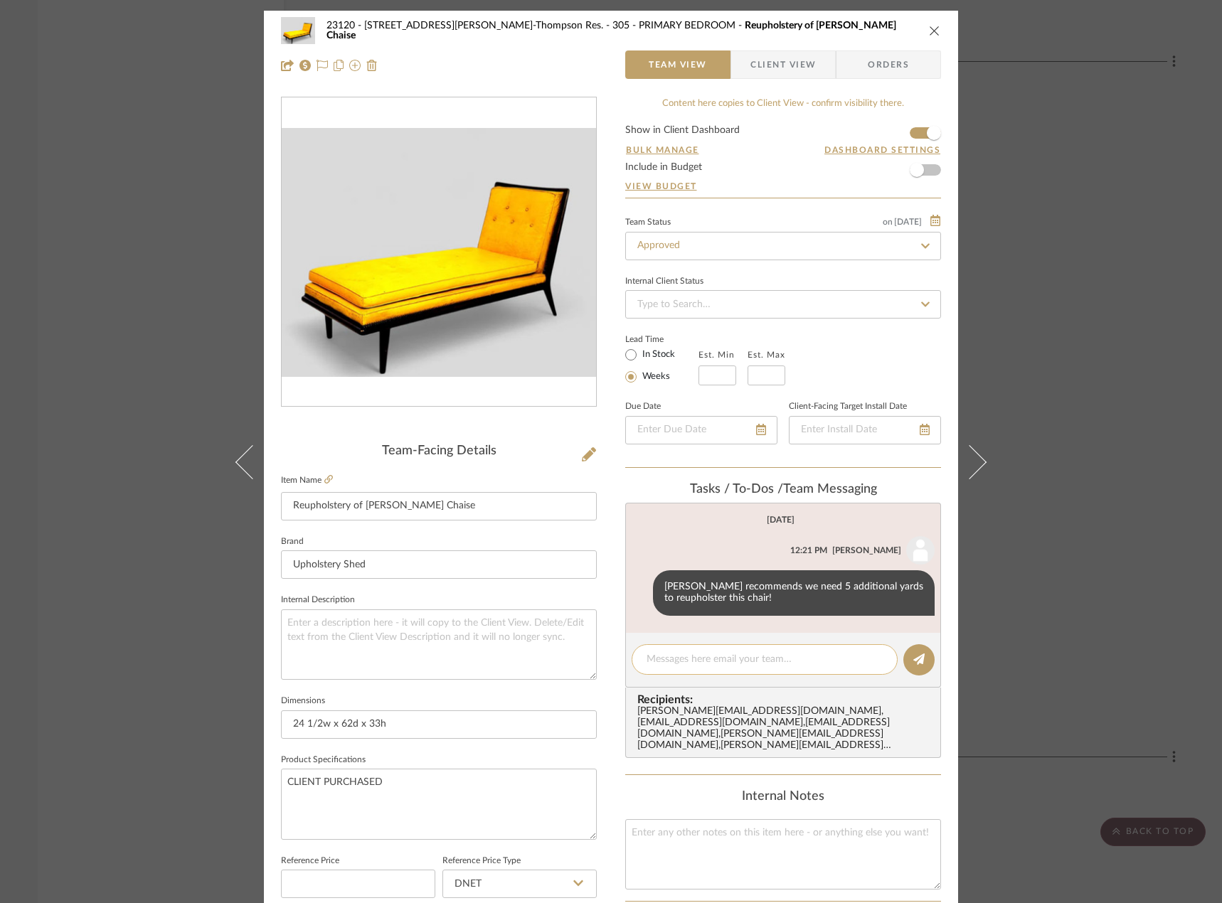
click at [715, 665] on textarea at bounding box center [764, 659] width 236 height 15
type textarea "Confirmed Kathy will be upholstering this. We"
click at [131, 447] on div "23120 - 239 Dean St, Unwin-Thompson Res. 305 - PRIMARY BEDROOM Reupholstery of …" at bounding box center [611, 451] width 1222 height 903
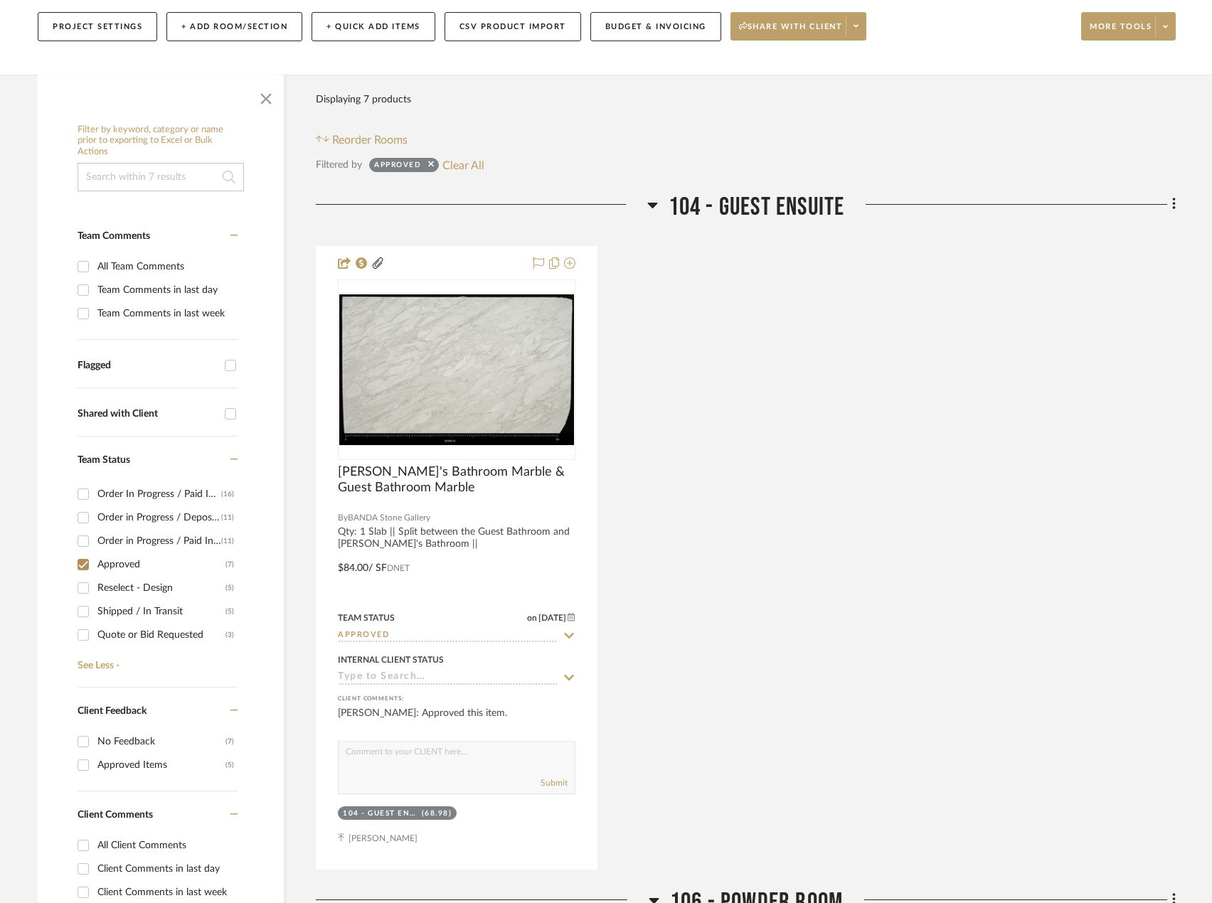
scroll to position [213, 0]
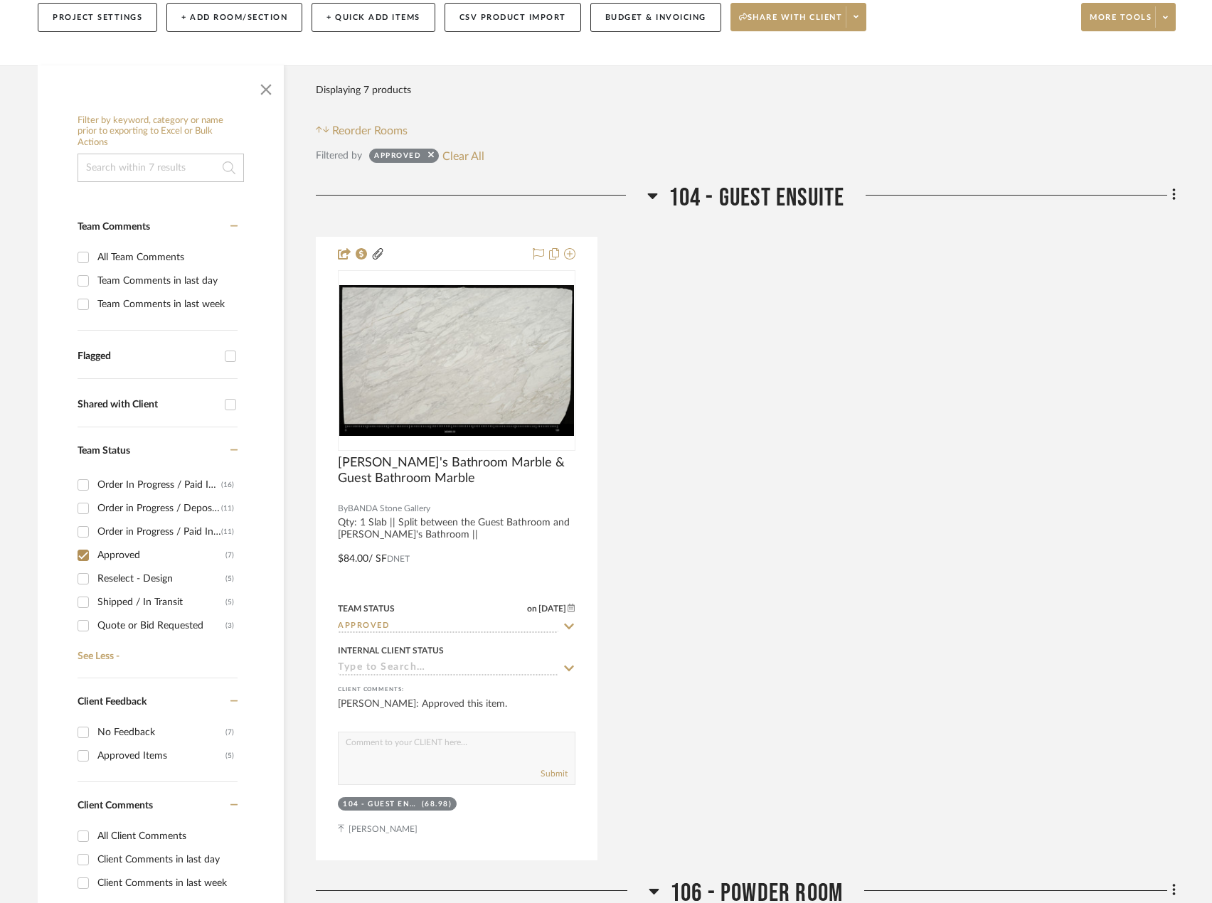
click at [80, 555] on input "Approved (7)" at bounding box center [83, 555] width 23 height 23
checkbox input "false"
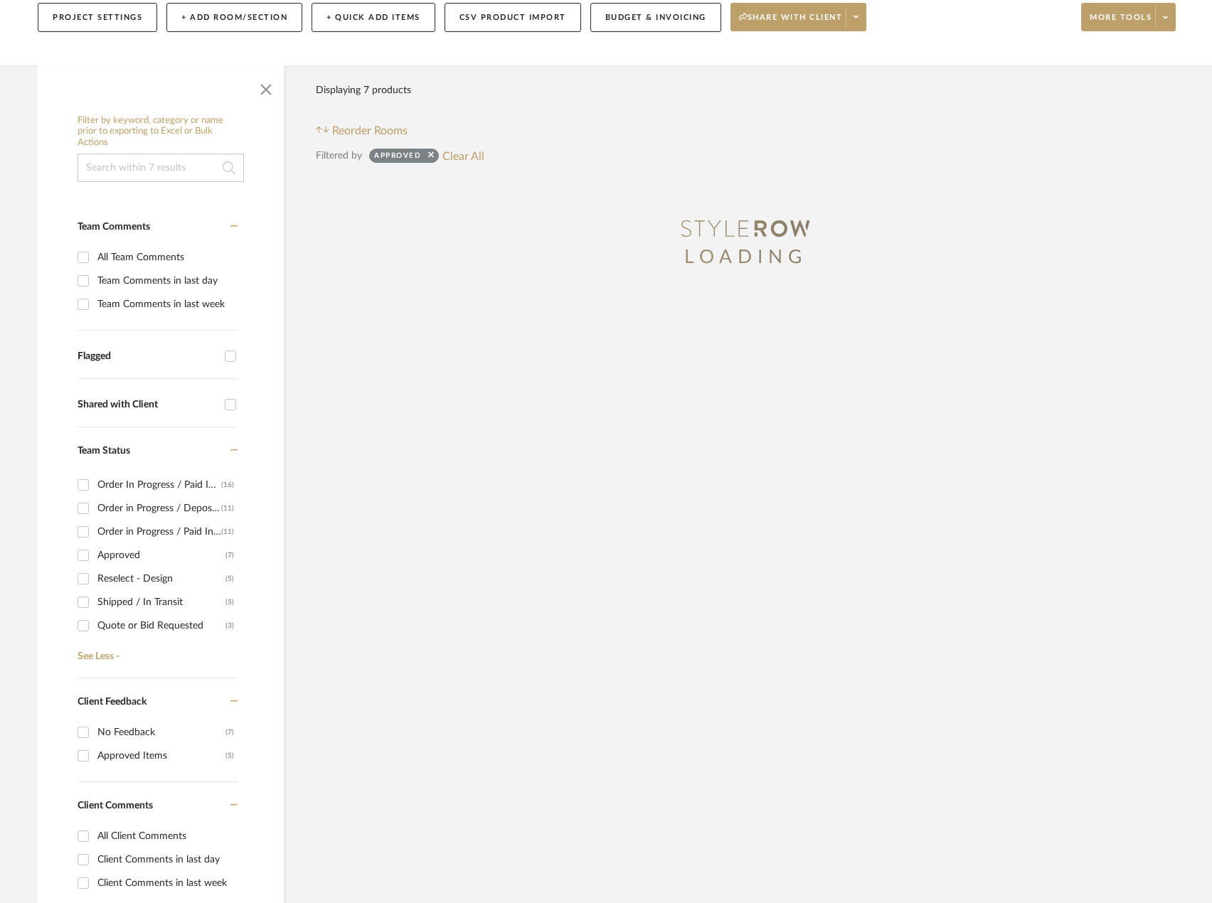
click at [80, 530] on input "Order in Progress / Paid In Full / Freight Due to Ship (11)" at bounding box center [83, 532] width 23 height 23
checkbox input "true"
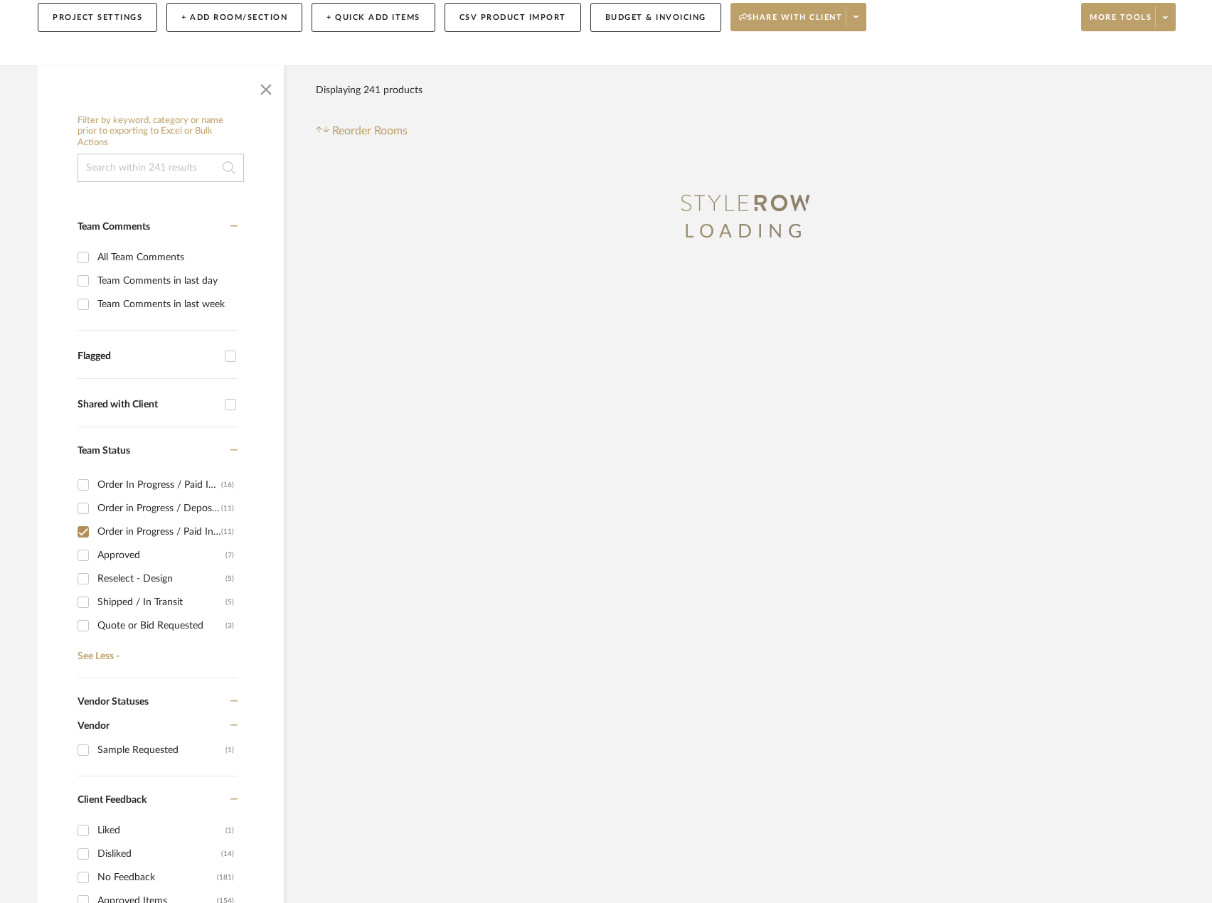
click at [85, 508] on input "Order in Progress / Deposit Paid / Balance due (11)" at bounding box center [83, 508] width 23 height 23
checkbox input "true"
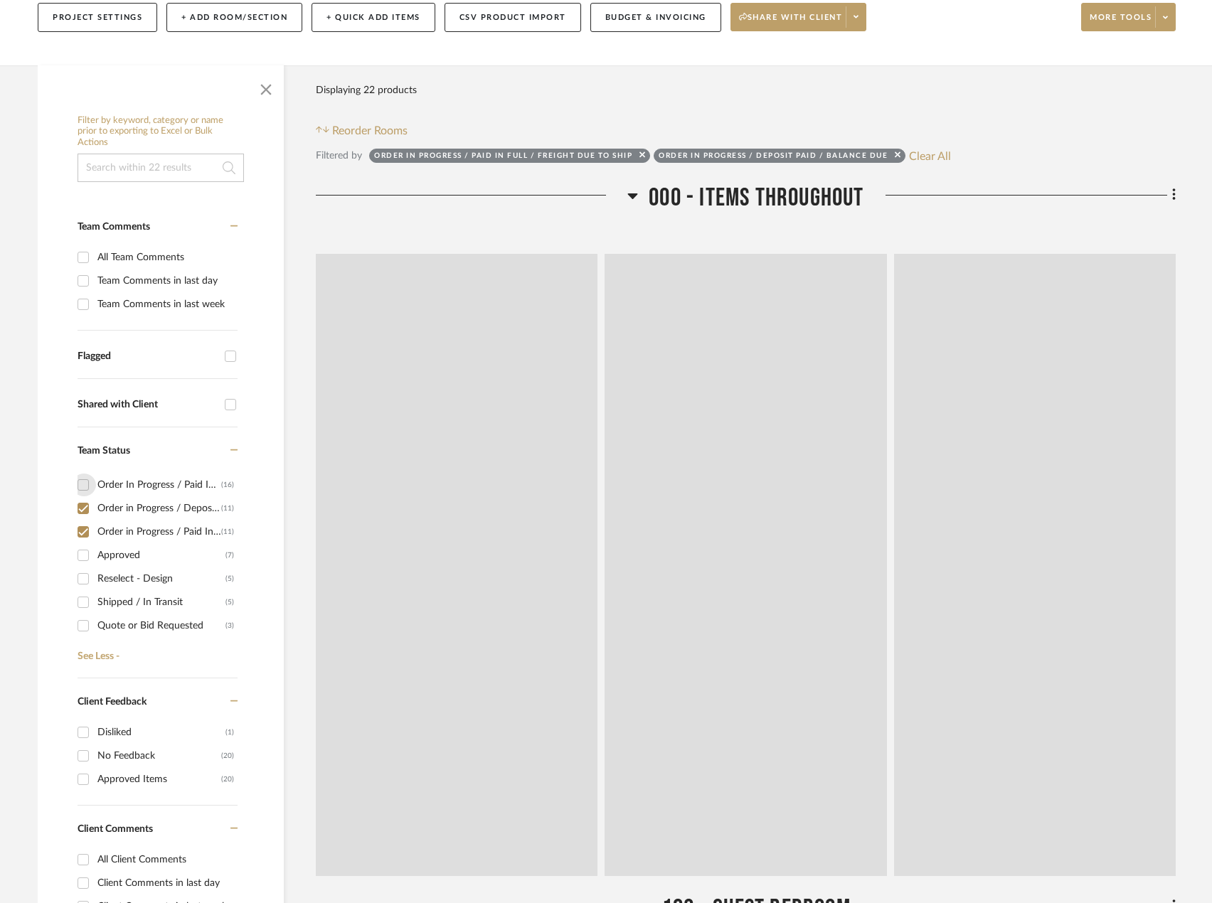
click at [83, 481] on input "Order In Progress / Paid In Full w/ Freight, No Balance due (16)" at bounding box center [83, 485] width 23 height 23
checkbox input "true"
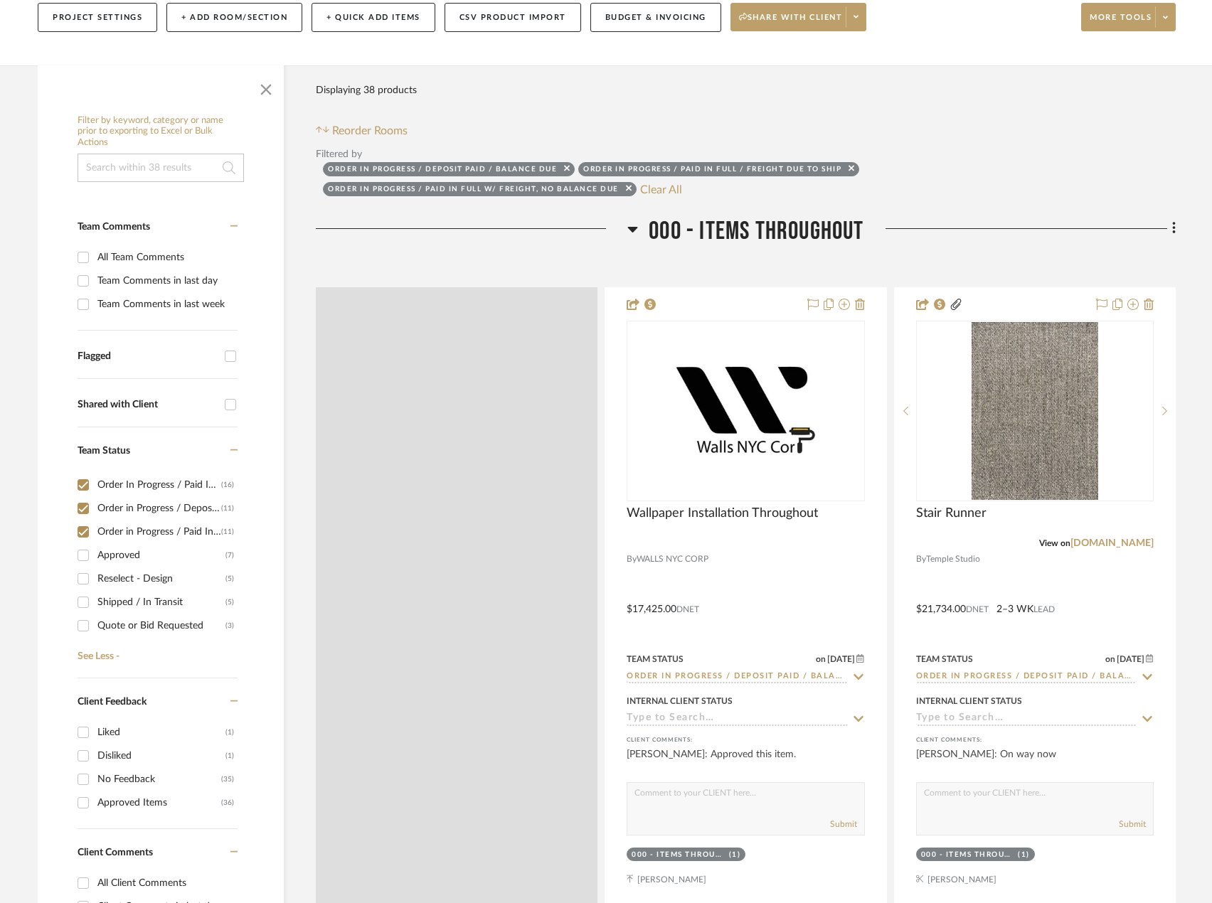
scroll to position [19, 0]
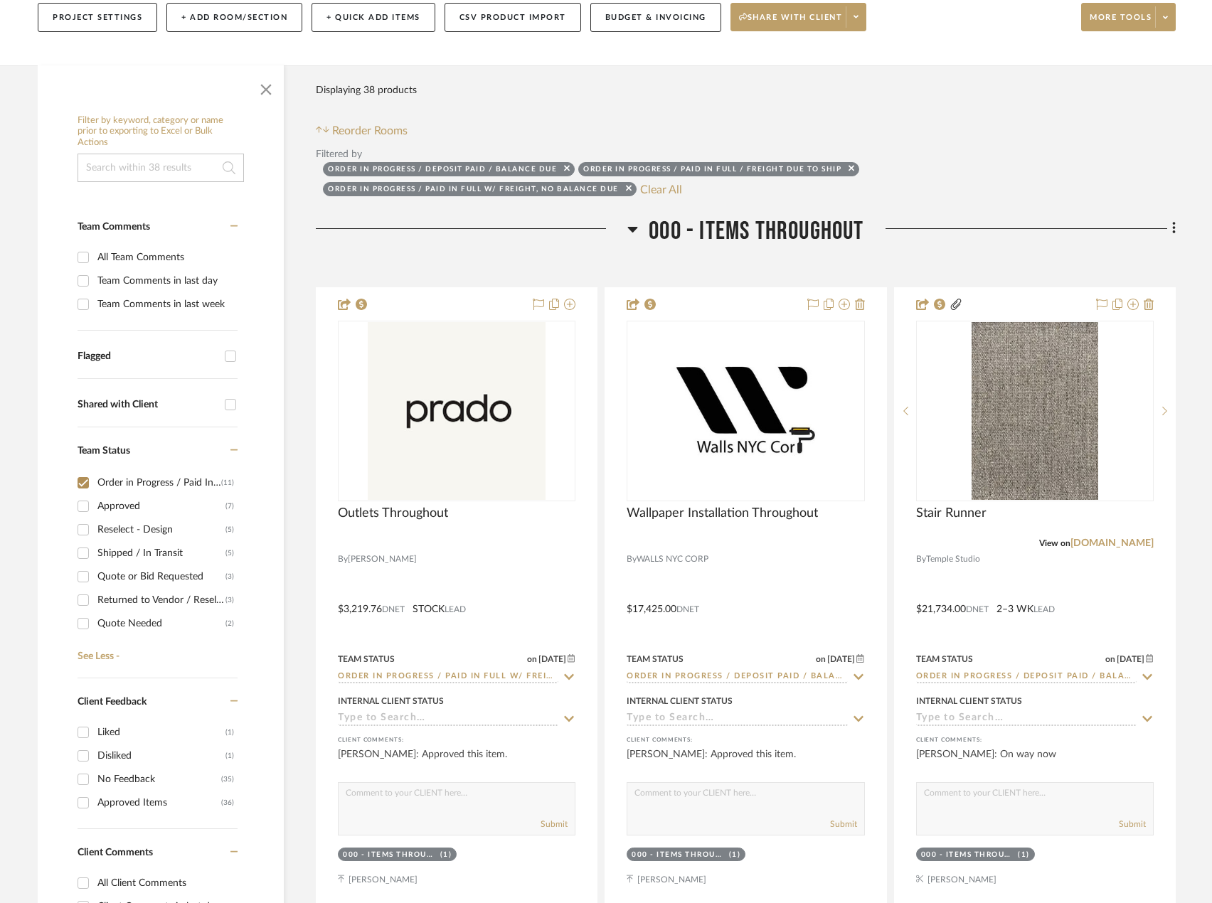
scroll to position [161, 0]
drag, startPoint x: 82, startPoint y: 534, endPoint x: 102, endPoint y: 546, distance: 23.3
click at [82, 533] on input "Shipped / In Transit (5)" at bounding box center [83, 531] width 23 height 23
click at [80, 531] on input "Shipped / In Transit (5)" at bounding box center [83, 531] width 23 height 23
checkbox input "false"
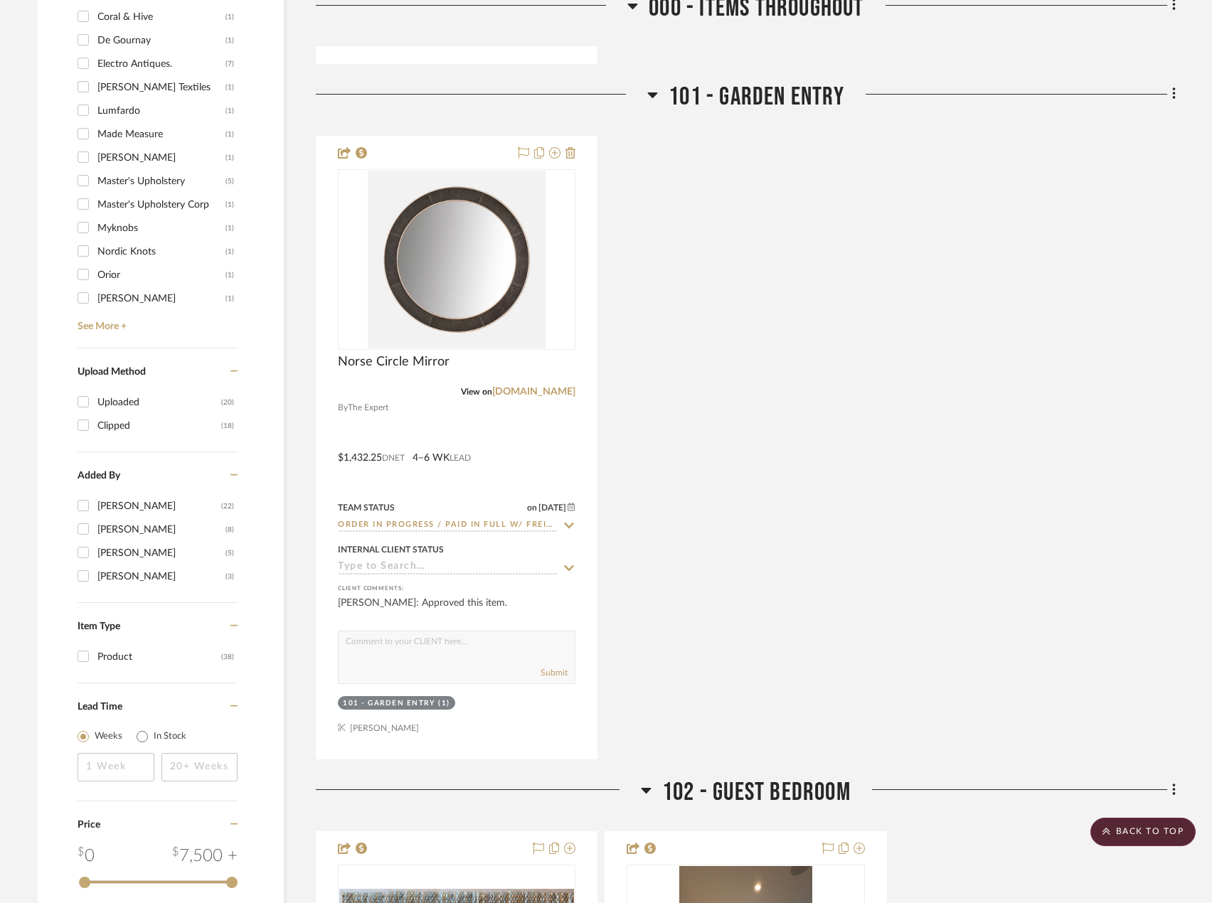
scroll to position [1707, 0]
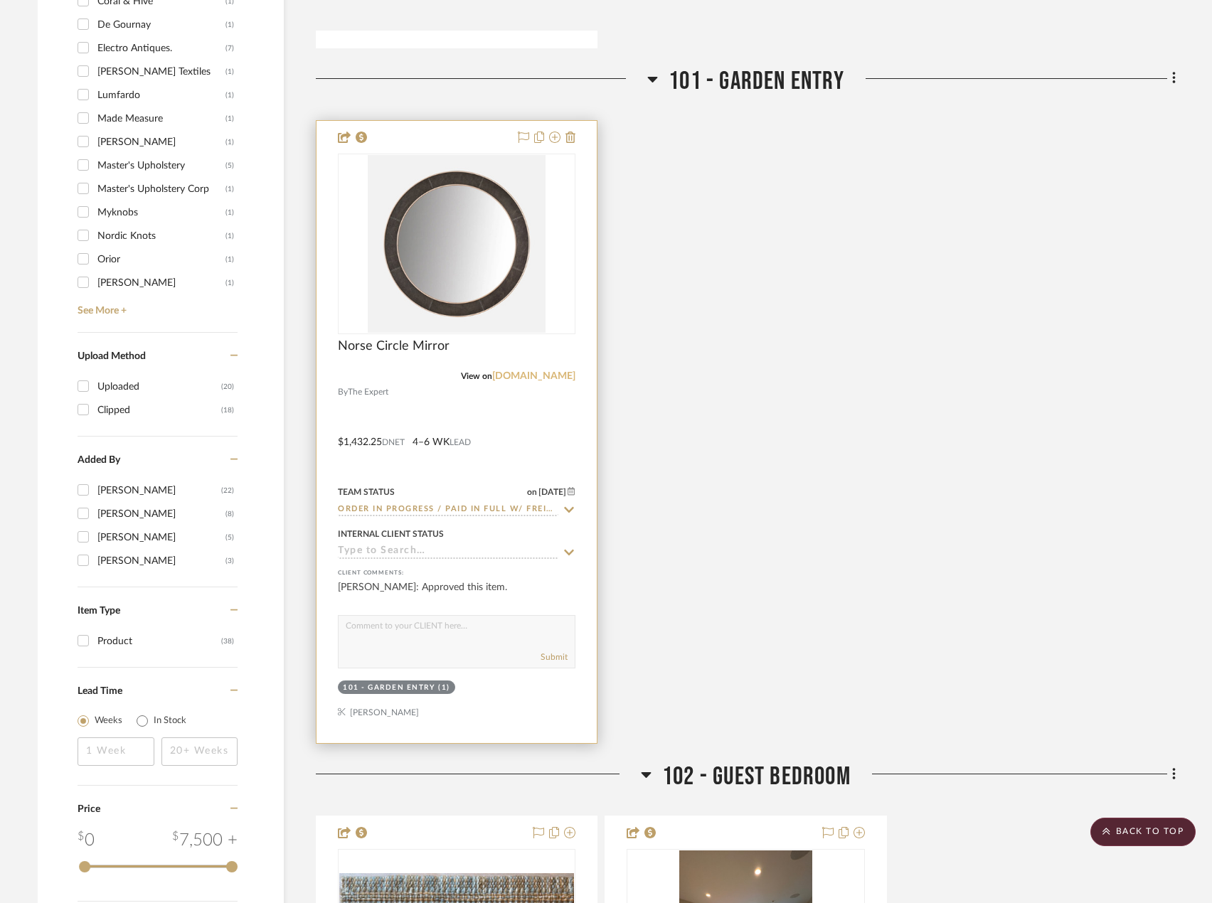
click at [532, 373] on link "theexpert.com" at bounding box center [533, 376] width 83 height 10
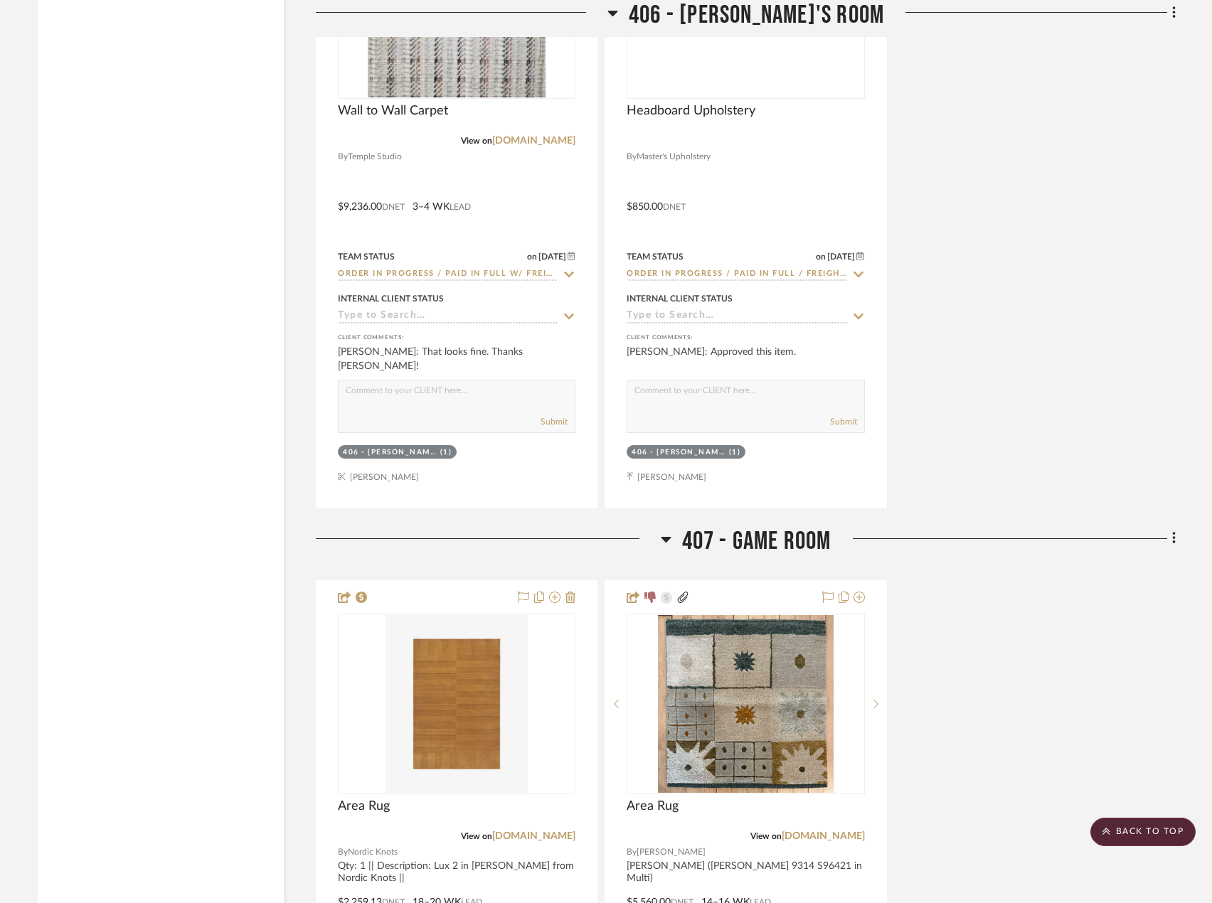
scroll to position [13337, 0]
